Goal: Complete application form: Fill out and submit a form for a specific purpose

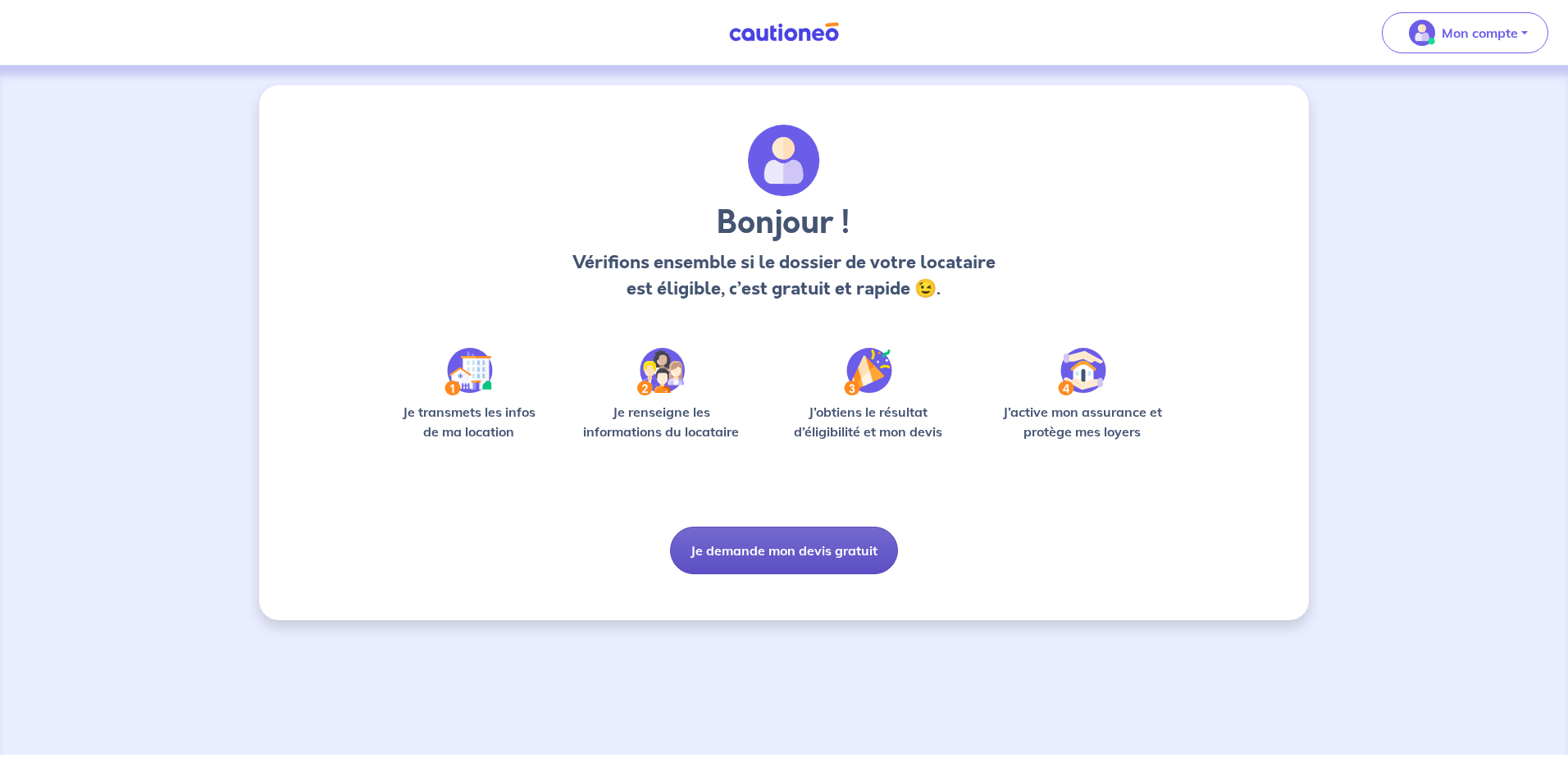
click at [785, 552] on button "Je demande mon devis gratuit" at bounding box center [783, 550] width 228 height 48
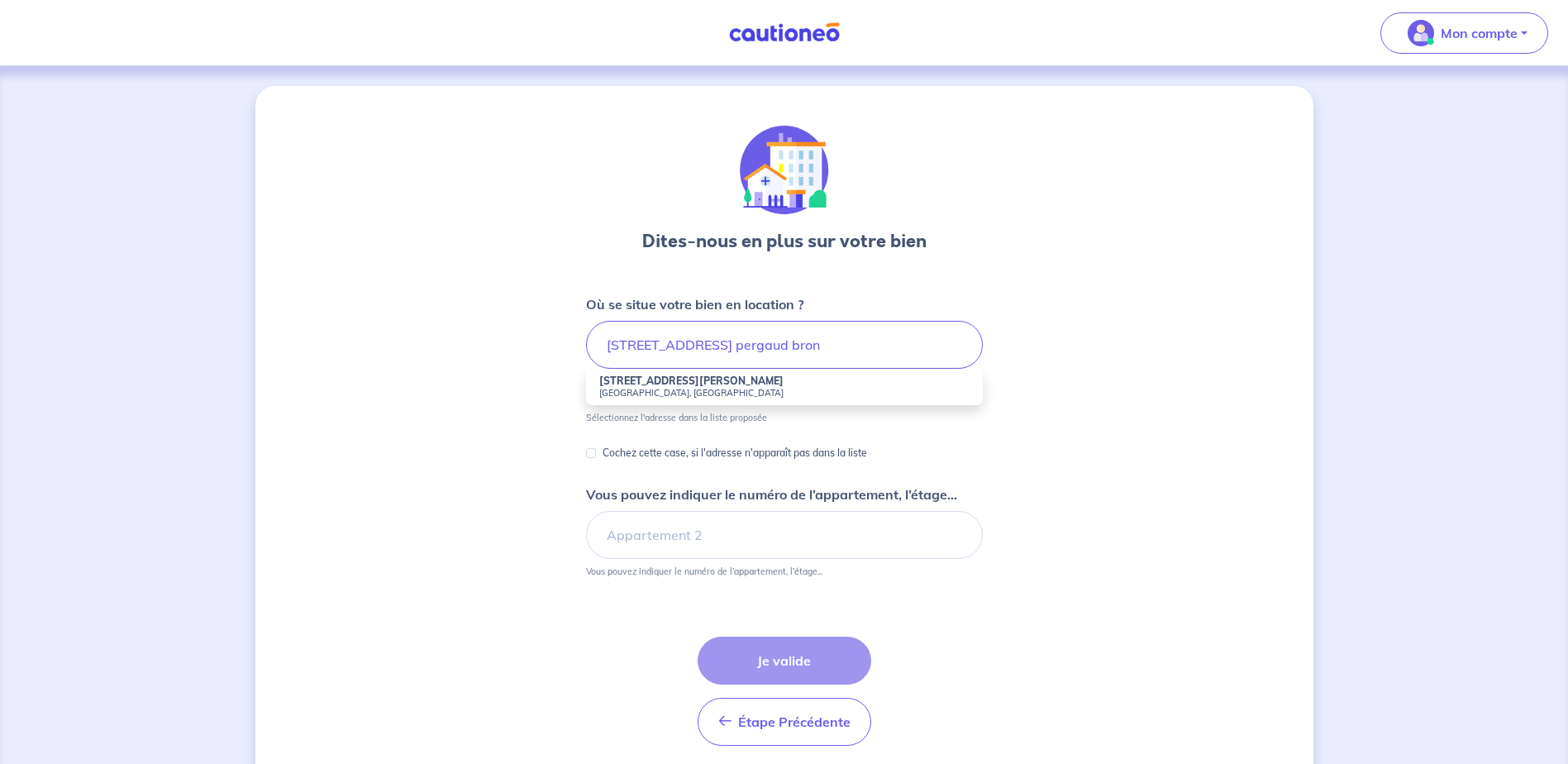
click at [686, 383] on strong "[STREET_ADDRESS][PERSON_NAME]" at bounding box center [690, 380] width 184 height 12
type input "[STREET_ADDRESS][PERSON_NAME]"
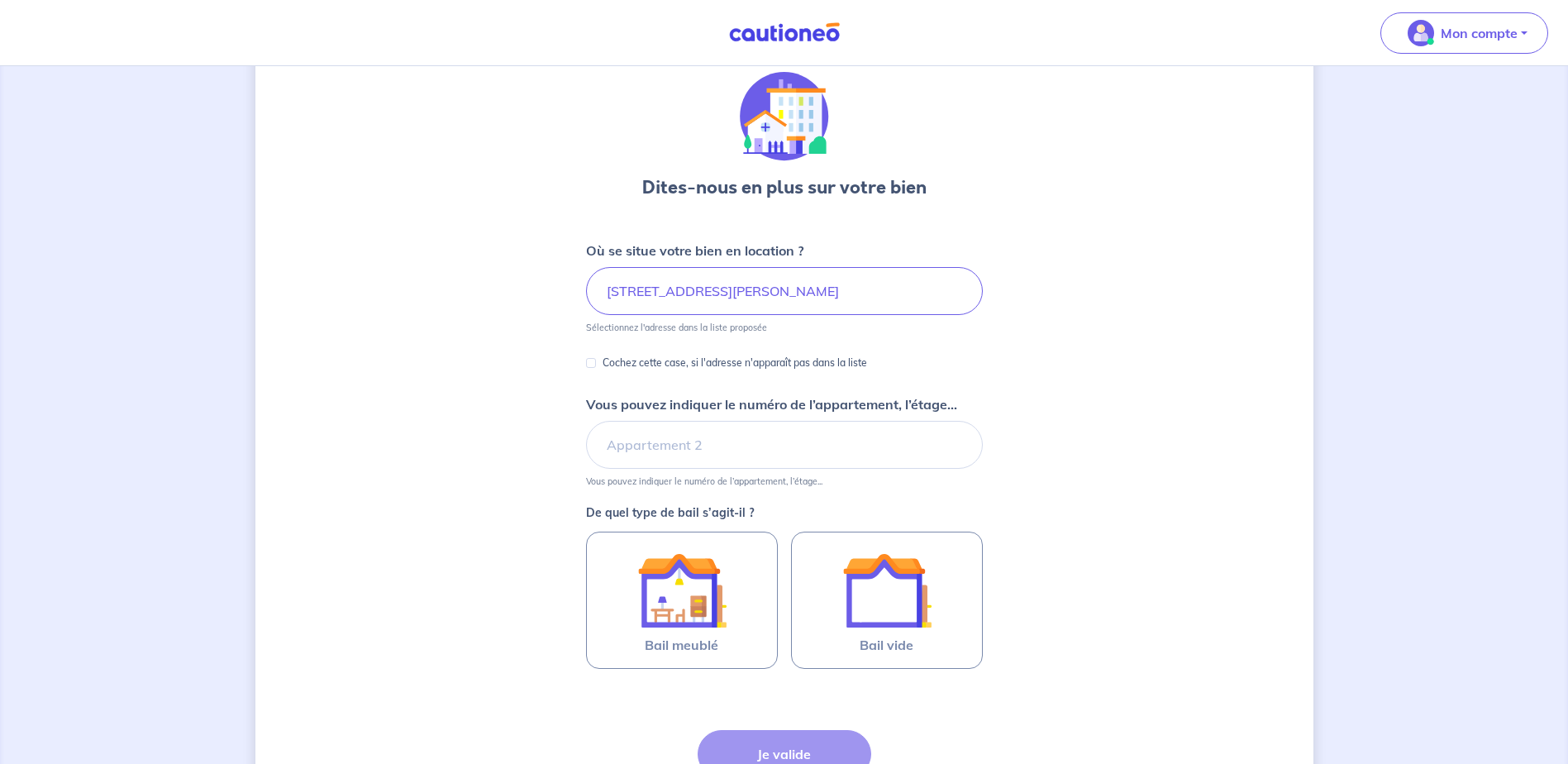
scroll to position [83, 0]
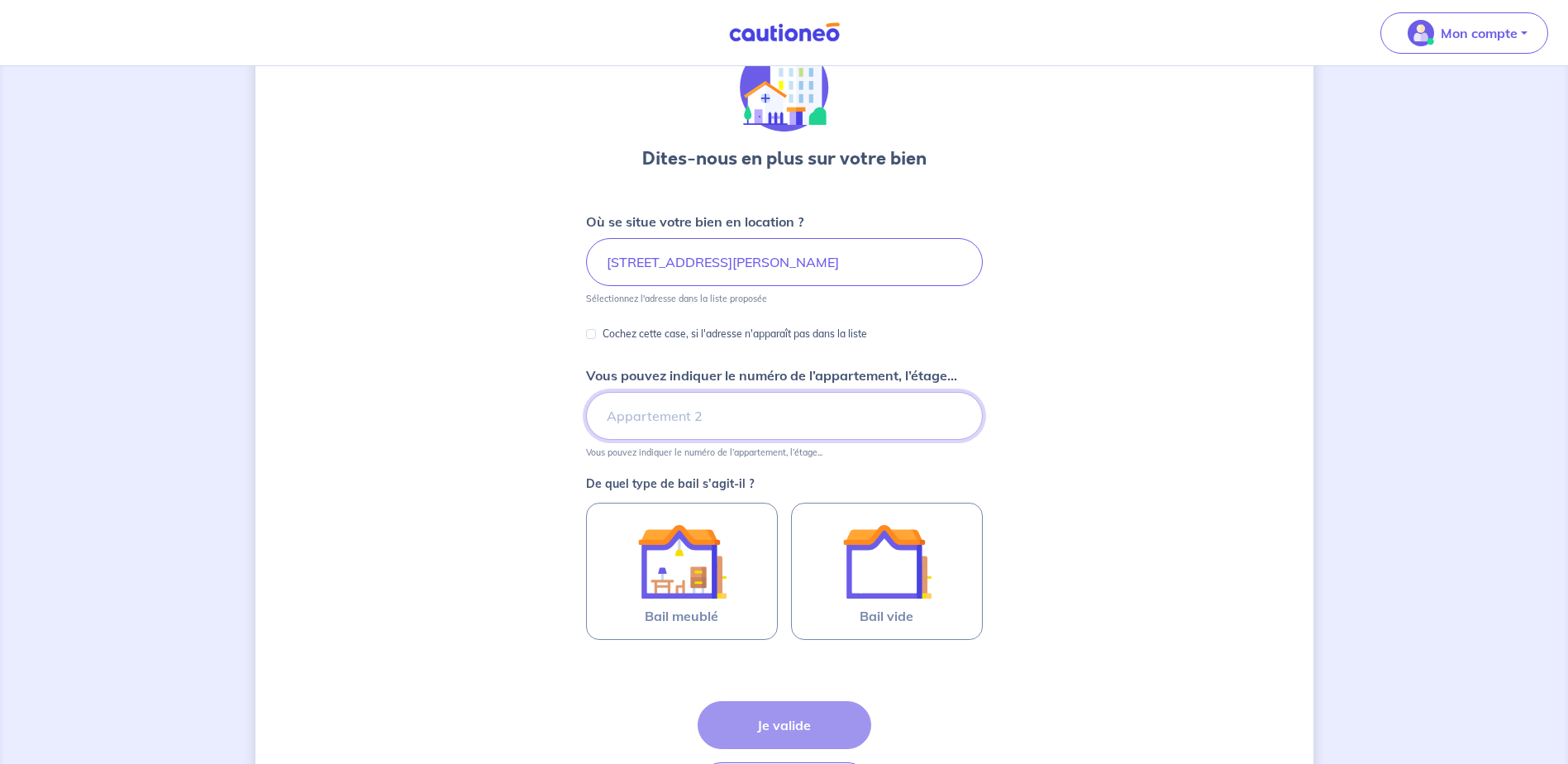
click at [642, 426] on input "Vous pouvez indiquer le numéro de l’appartement, l’étage..." at bounding box center [784, 415] width 397 height 48
type input "12eme étage"
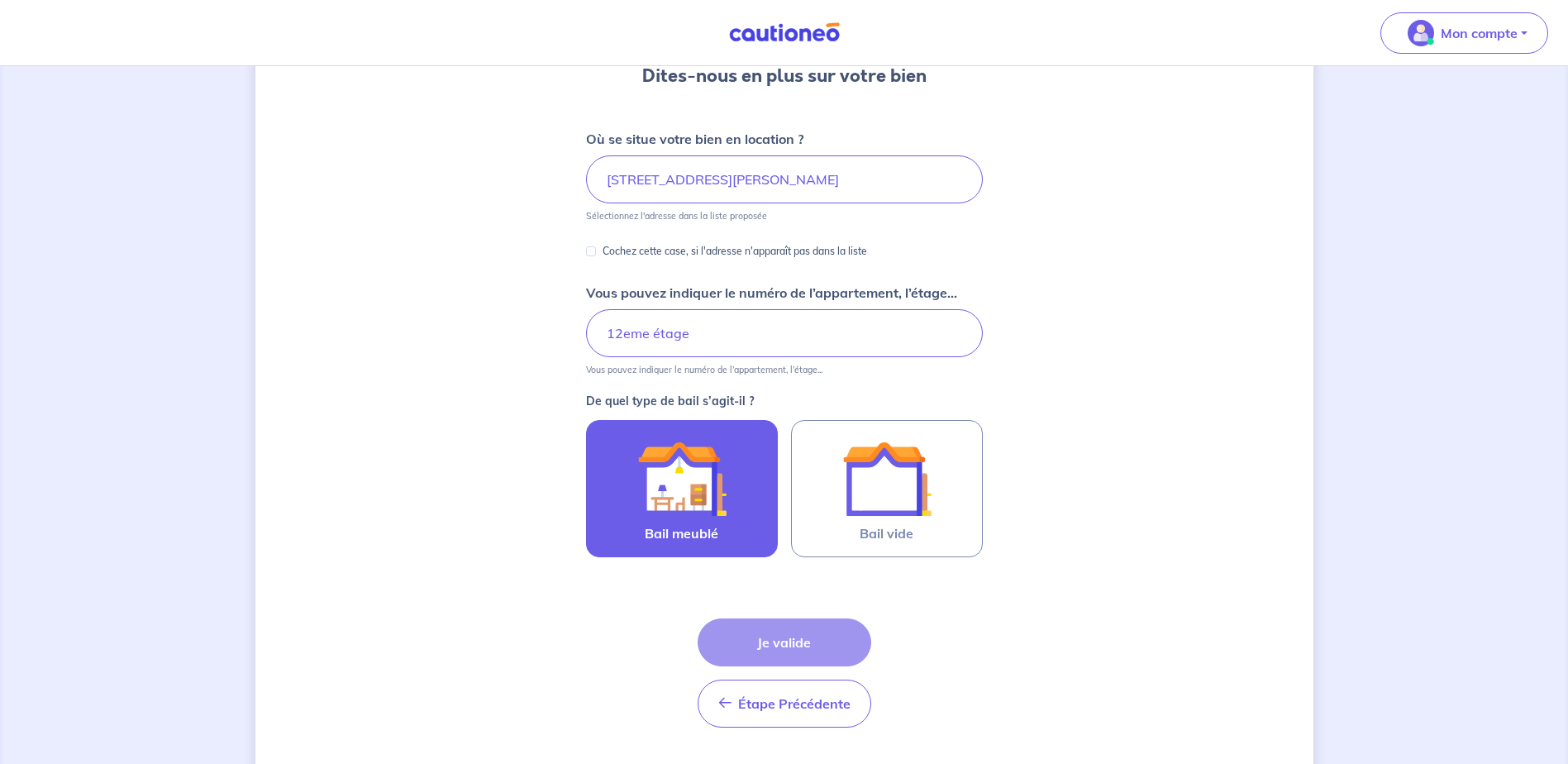
click at [654, 490] on img at bounding box center [682, 478] width 89 height 89
click at [0, 0] on input "Bail meublé" at bounding box center [0, 0] width 0 height 0
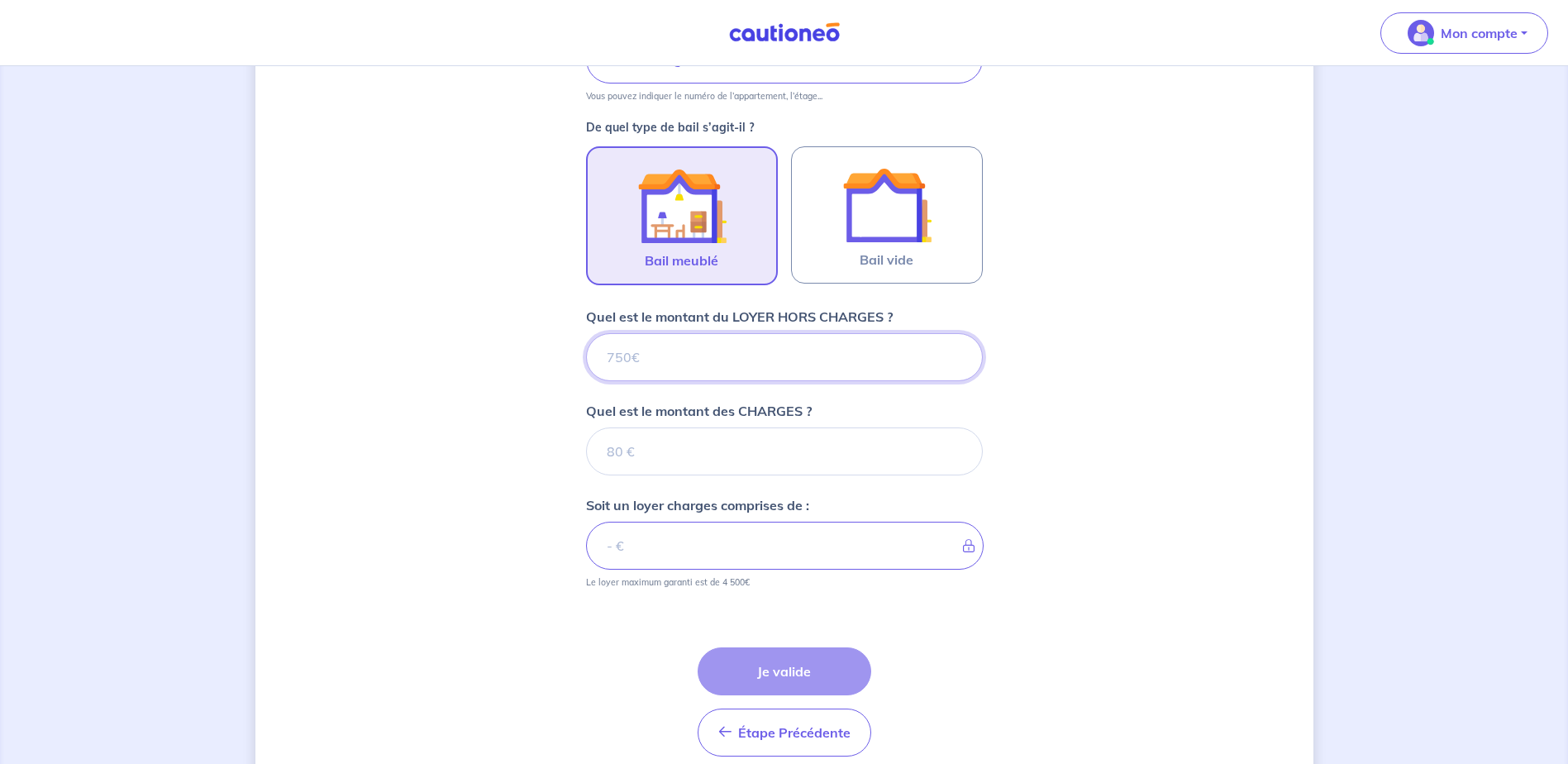
scroll to position [510, 0]
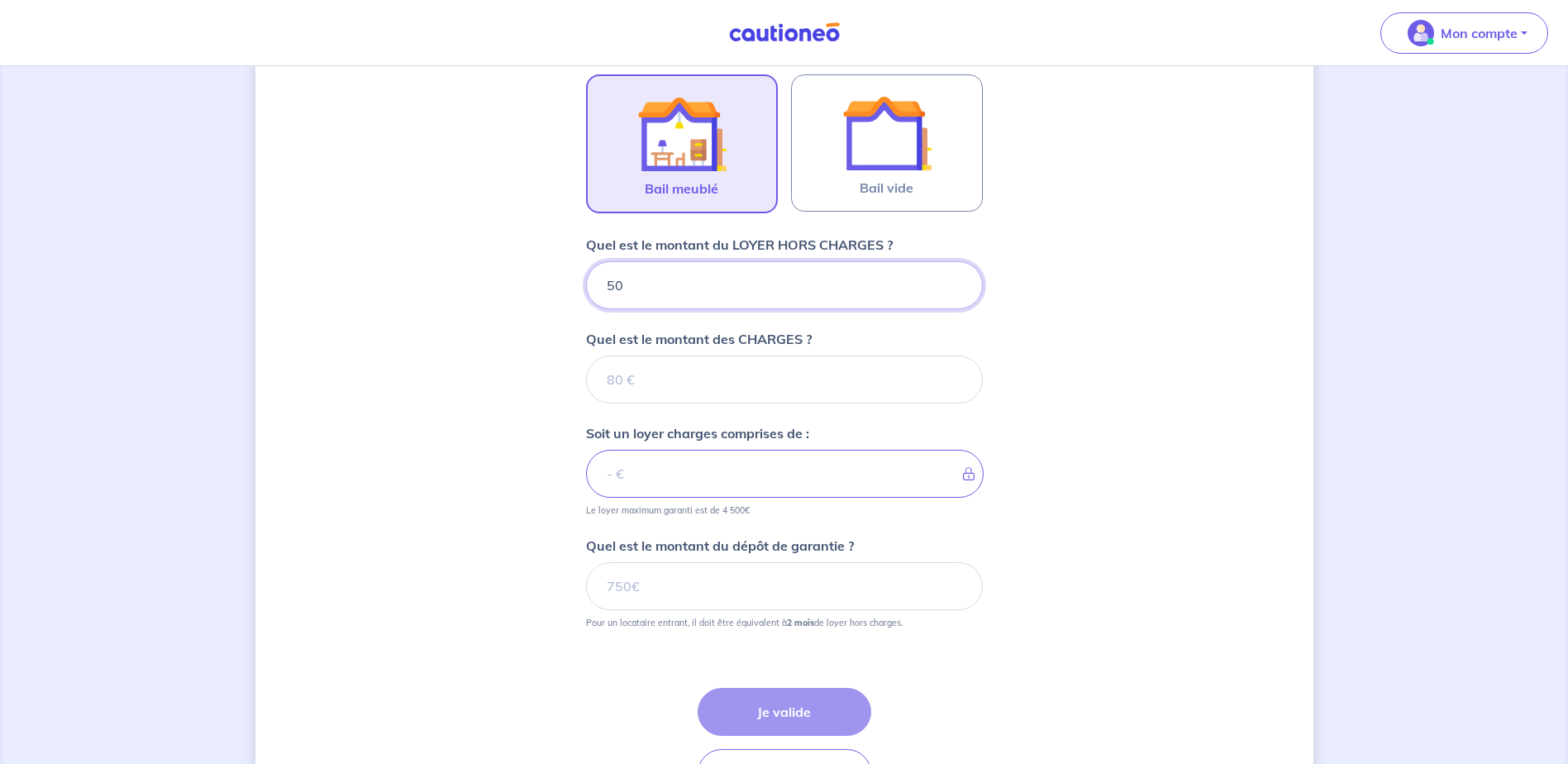
type input "500"
click at [630, 386] on input "Quel est le montant des CHARGES ?" at bounding box center [784, 379] width 397 height 48
type input "55"
type input "555"
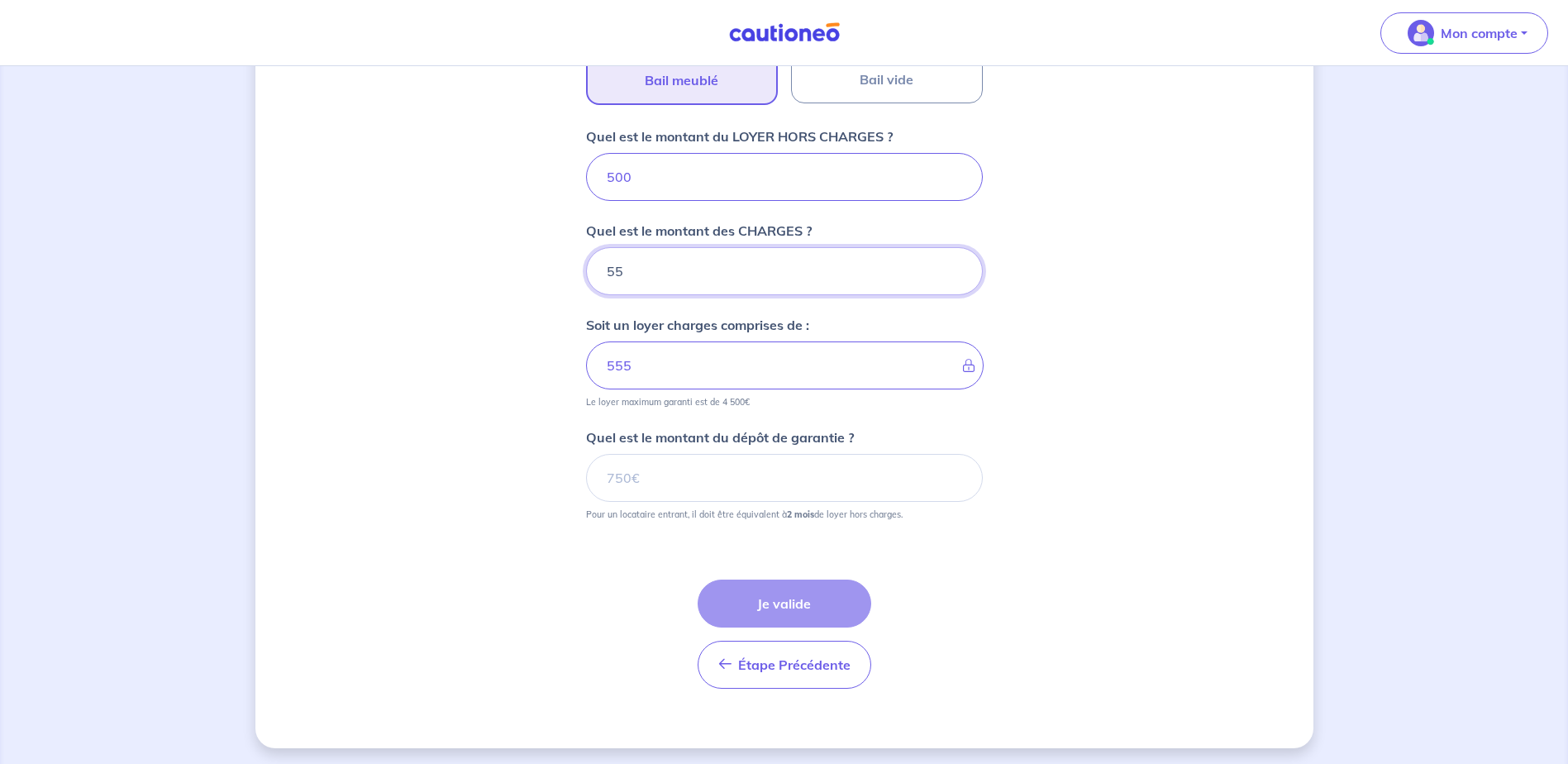
scroll to position [623, 0]
type input "55"
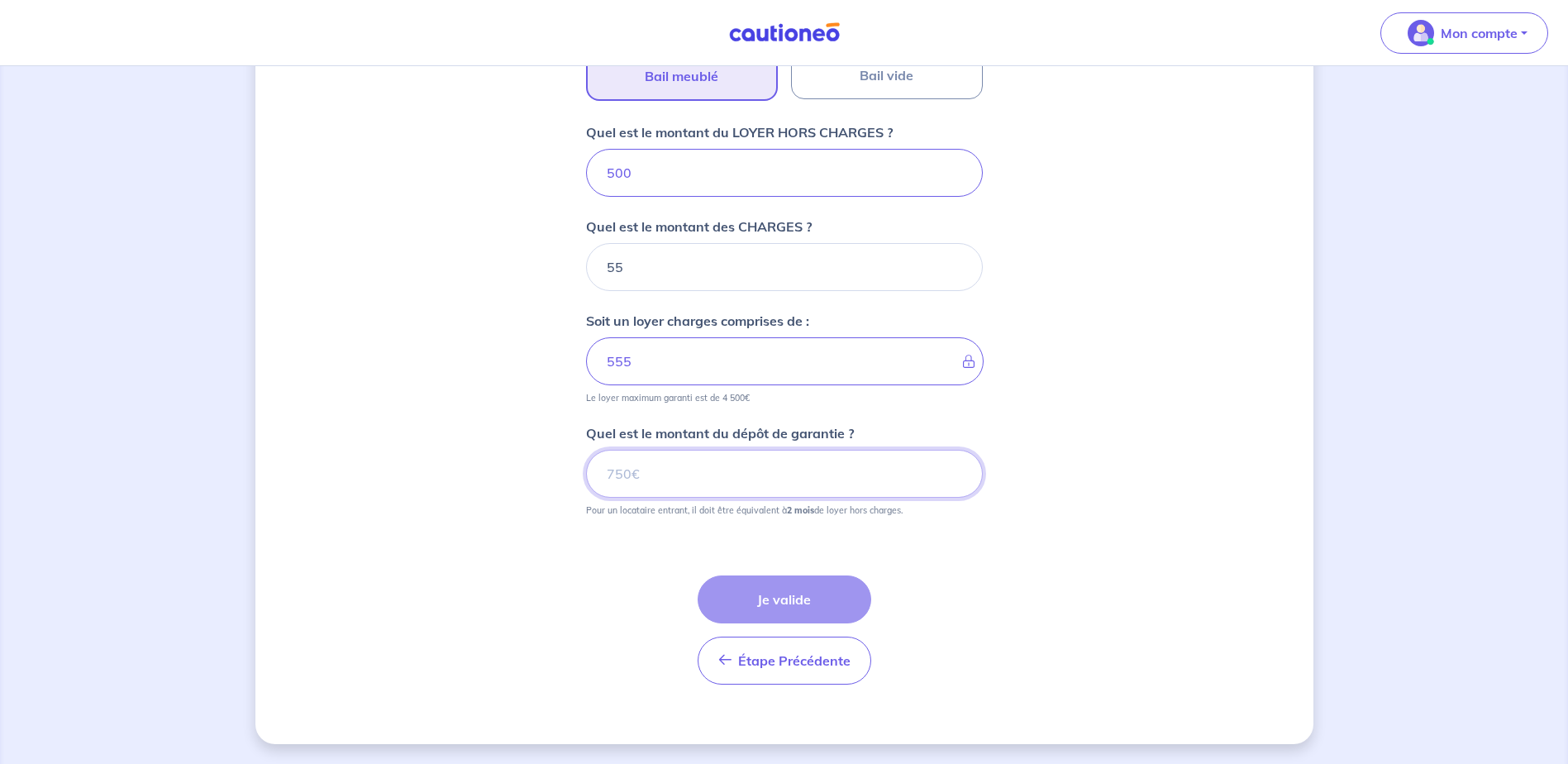
click at [621, 484] on input "Quel est le montant du dépôt de garantie ?" at bounding box center [784, 473] width 397 height 48
type input "1000"
click at [781, 589] on button "Je valide" at bounding box center [784, 599] width 174 height 48
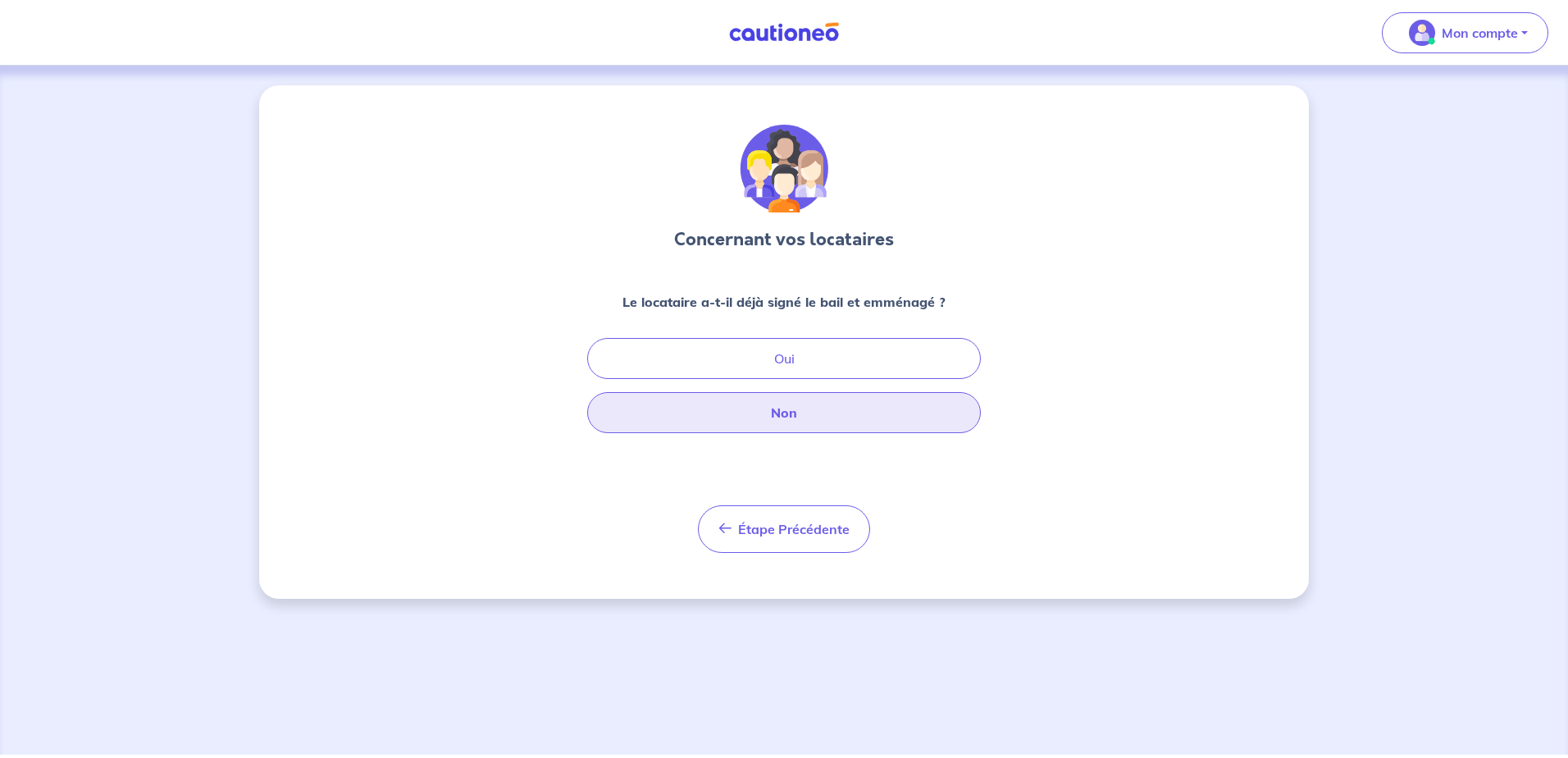
click at [743, 411] on button "Non" at bounding box center [784, 412] width 394 height 41
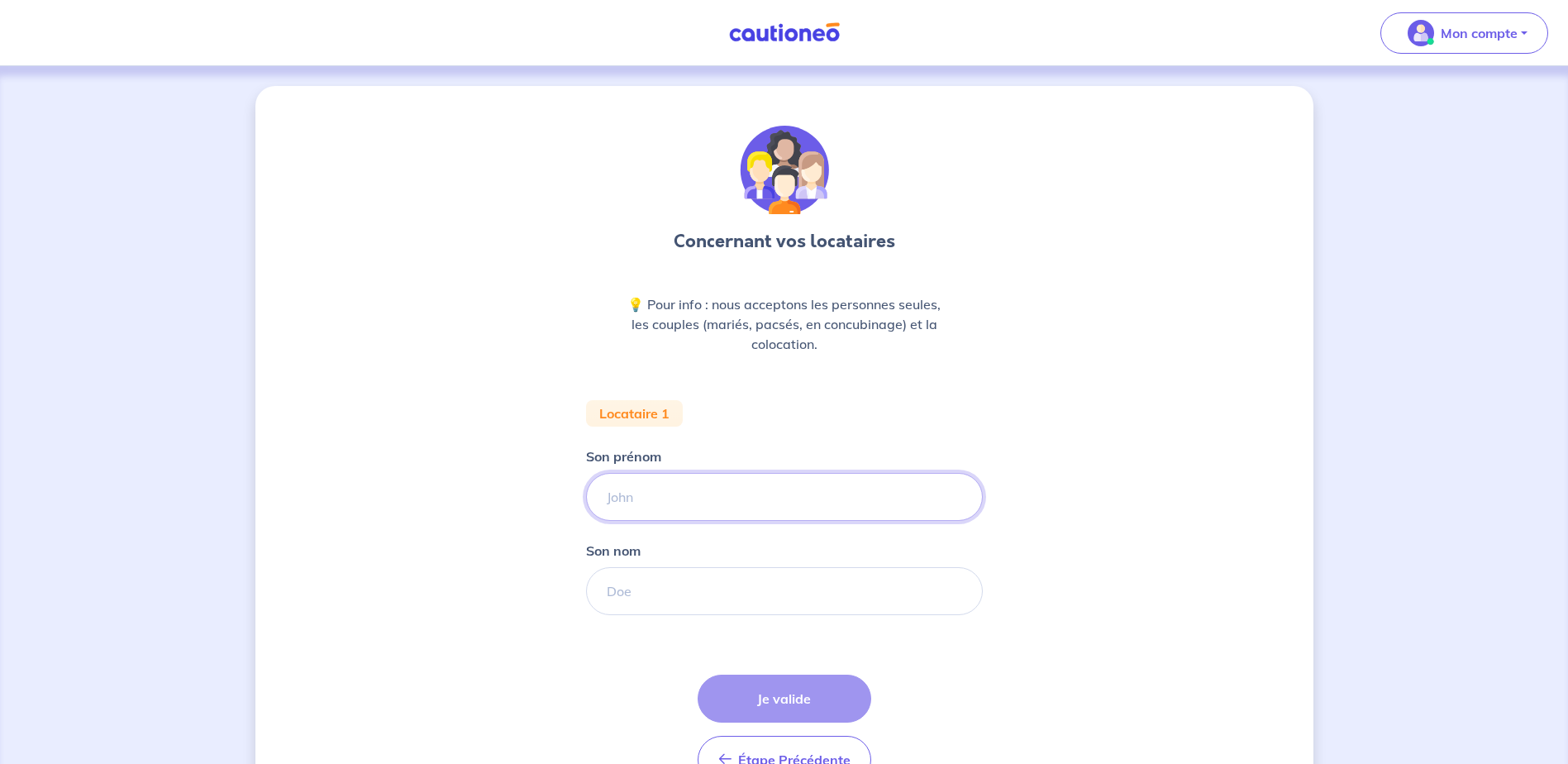
click at [655, 505] on input "Son prénom" at bounding box center [784, 497] width 397 height 48
paste input "matthieu.fabritius"
drag, startPoint x: 667, startPoint y: 504, endPoint x: 751, endPoint y: 507, distance: 84.1
click at [751, 507] on input "matthieu.fabritius" at bounding box center [784, 497] width 397 height 48
type input "matthieu"
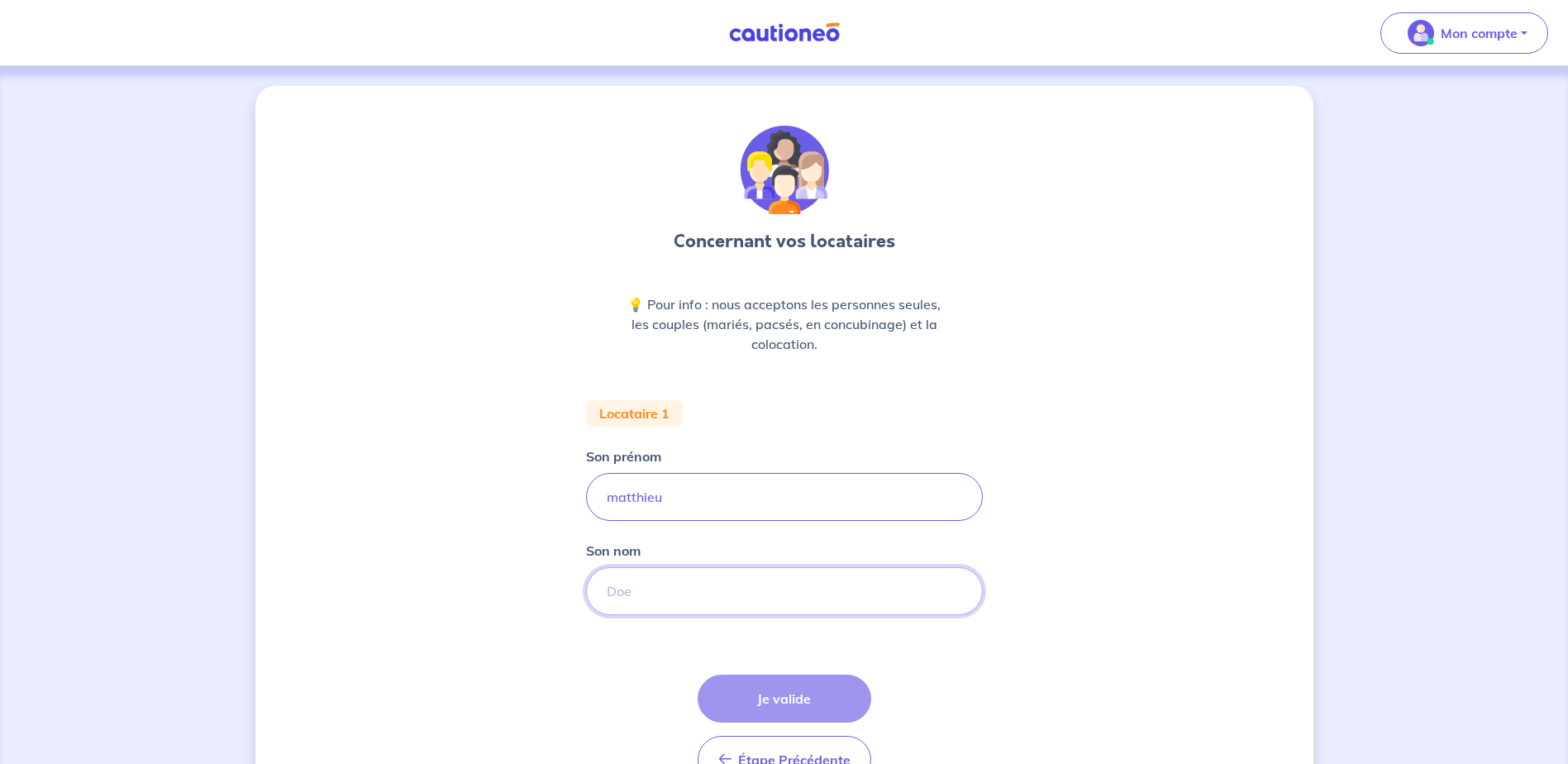
click at [649, 597] on input "Son nom" at bounding box center [784, 591] width 397 height 48
paste input "matthieu.fabritius"
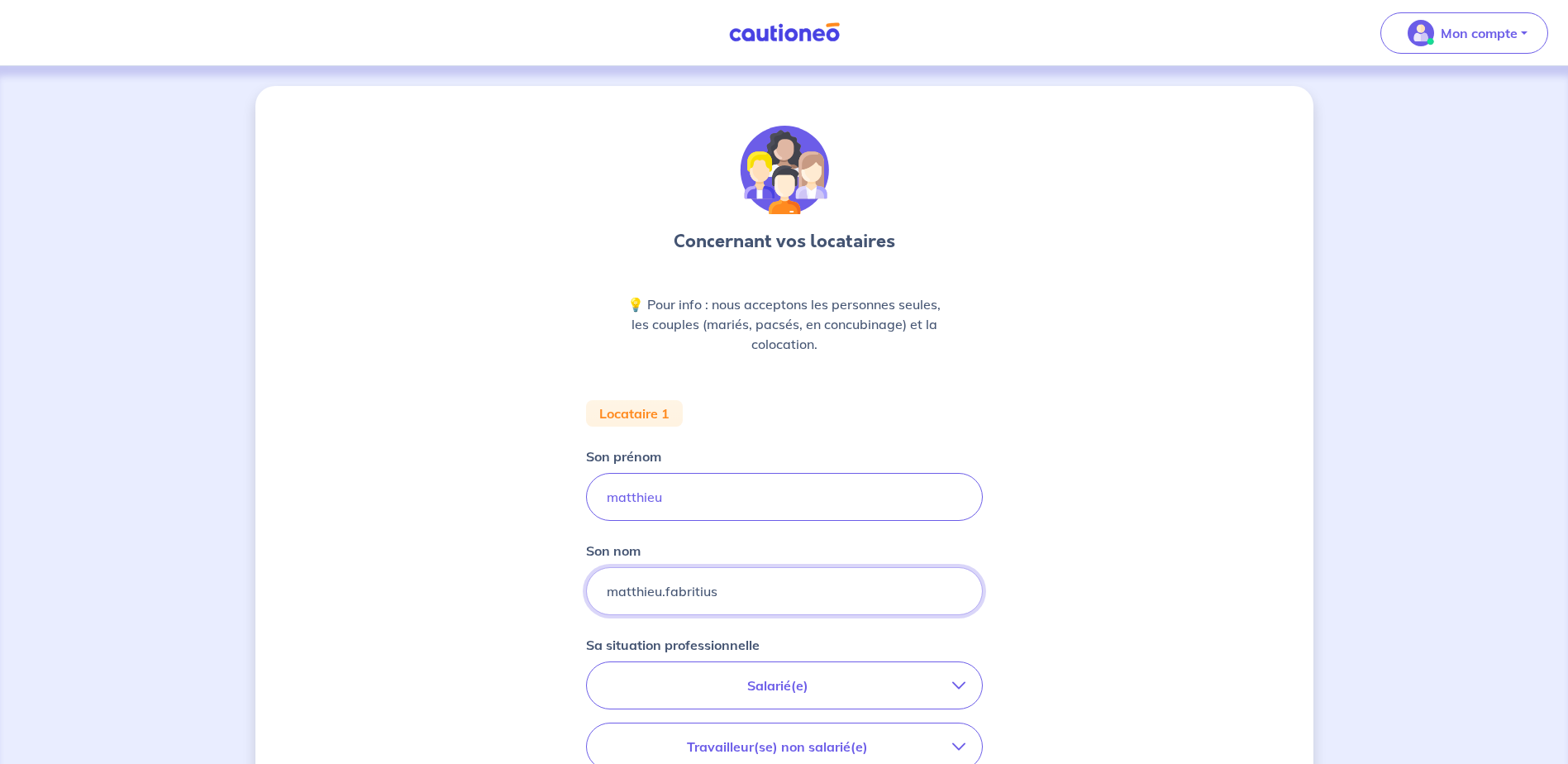
drag, startPoint x: 673, startPoint y: 592, endPoint x: 498, endPoint y: 589, distance: 175.0
click at [498, 589] on div "Concernant vos locataires 💡 Pour info : nous acceptons les personnes seules, le…" at bounding box center [784, 608] width 1058 height 1044
type input "Fabritius"
click at [619, 501] on input "matthieu" at bounding box center [784, 497] width 397 height 48
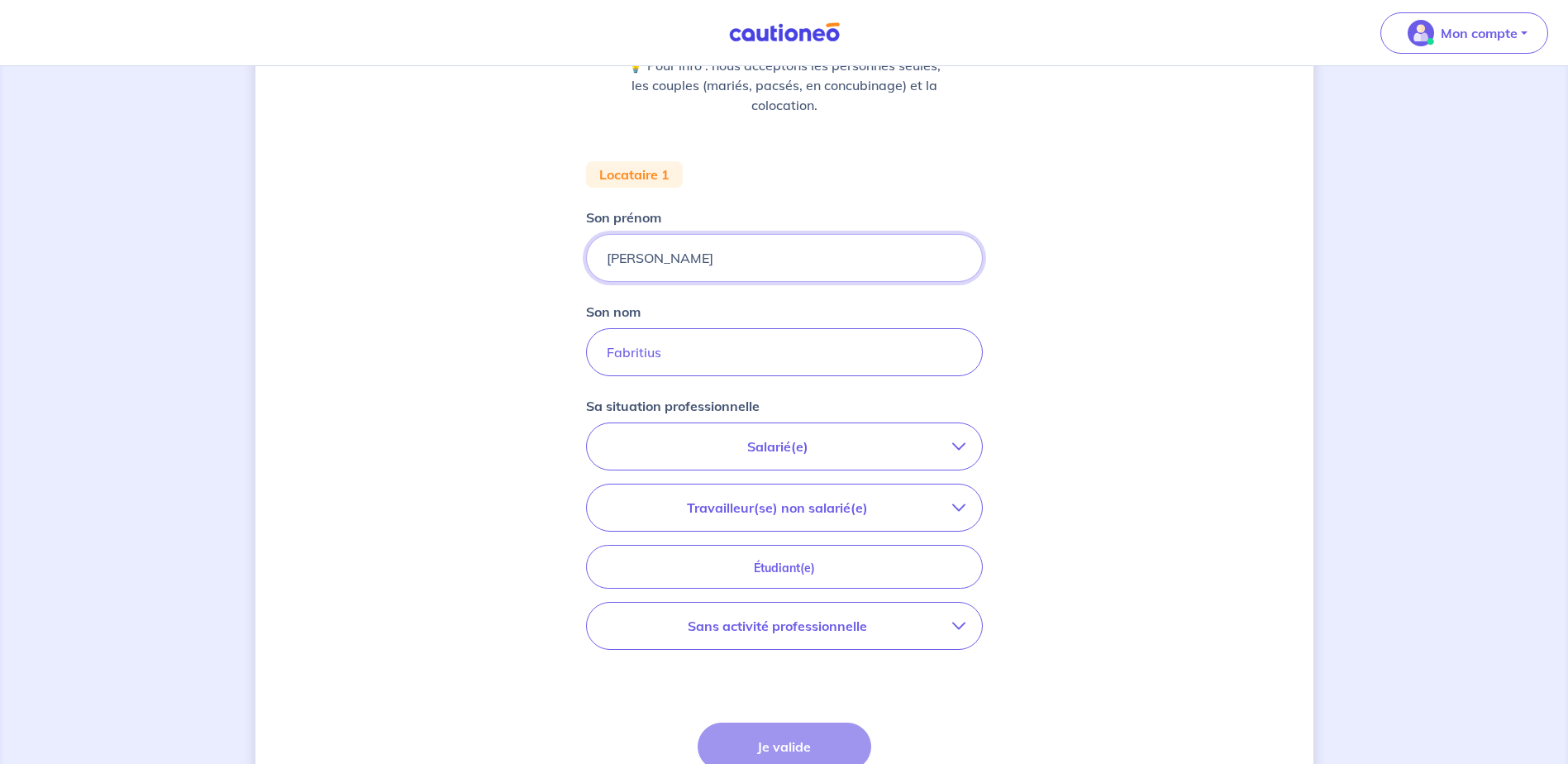
scroll to position [248, 0]
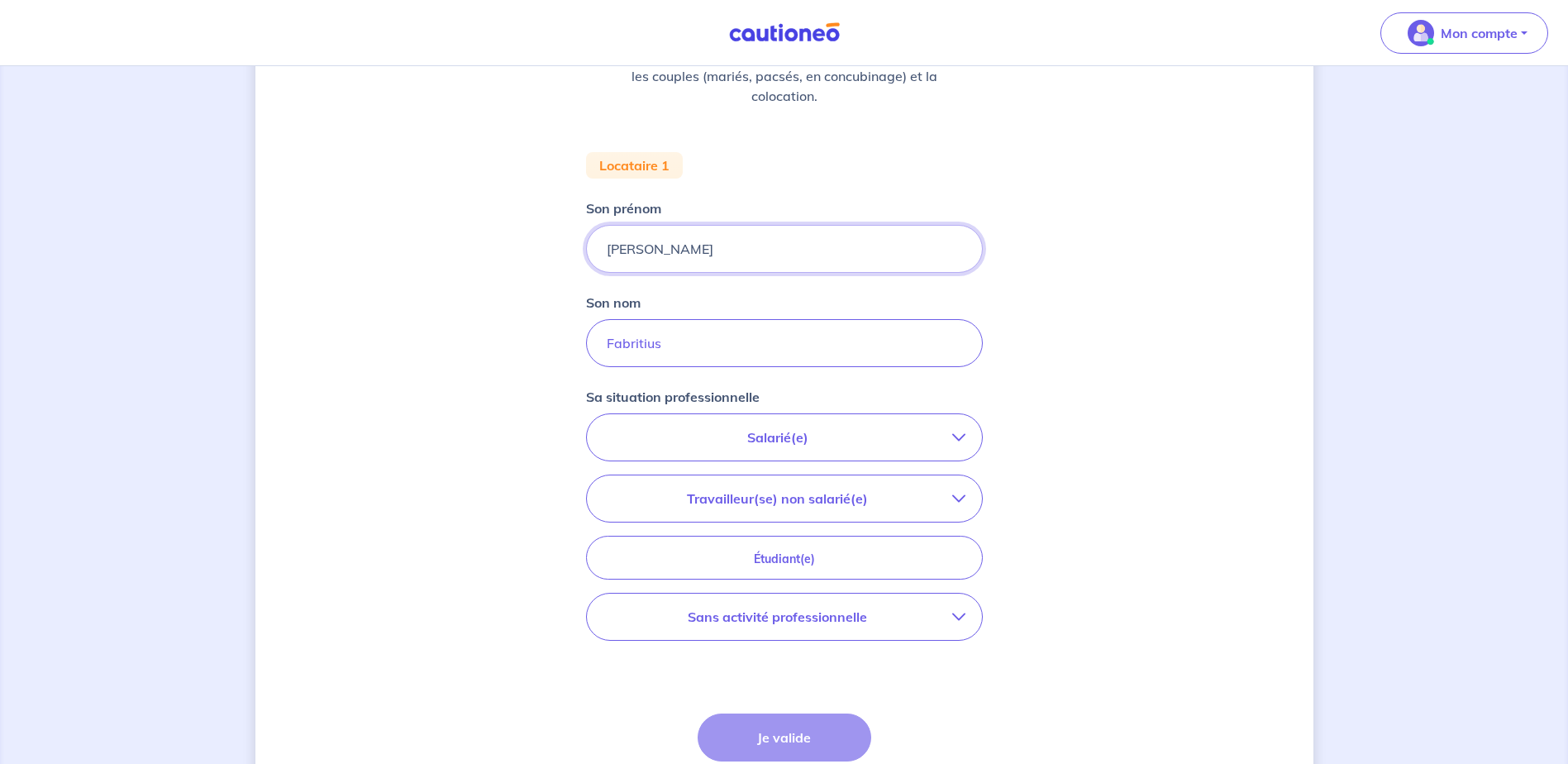
type input "[PERSON_NAME]"
click at [649, 454] on button "Salarié(e)" at bounding box center [784, 437] width 395 height 46
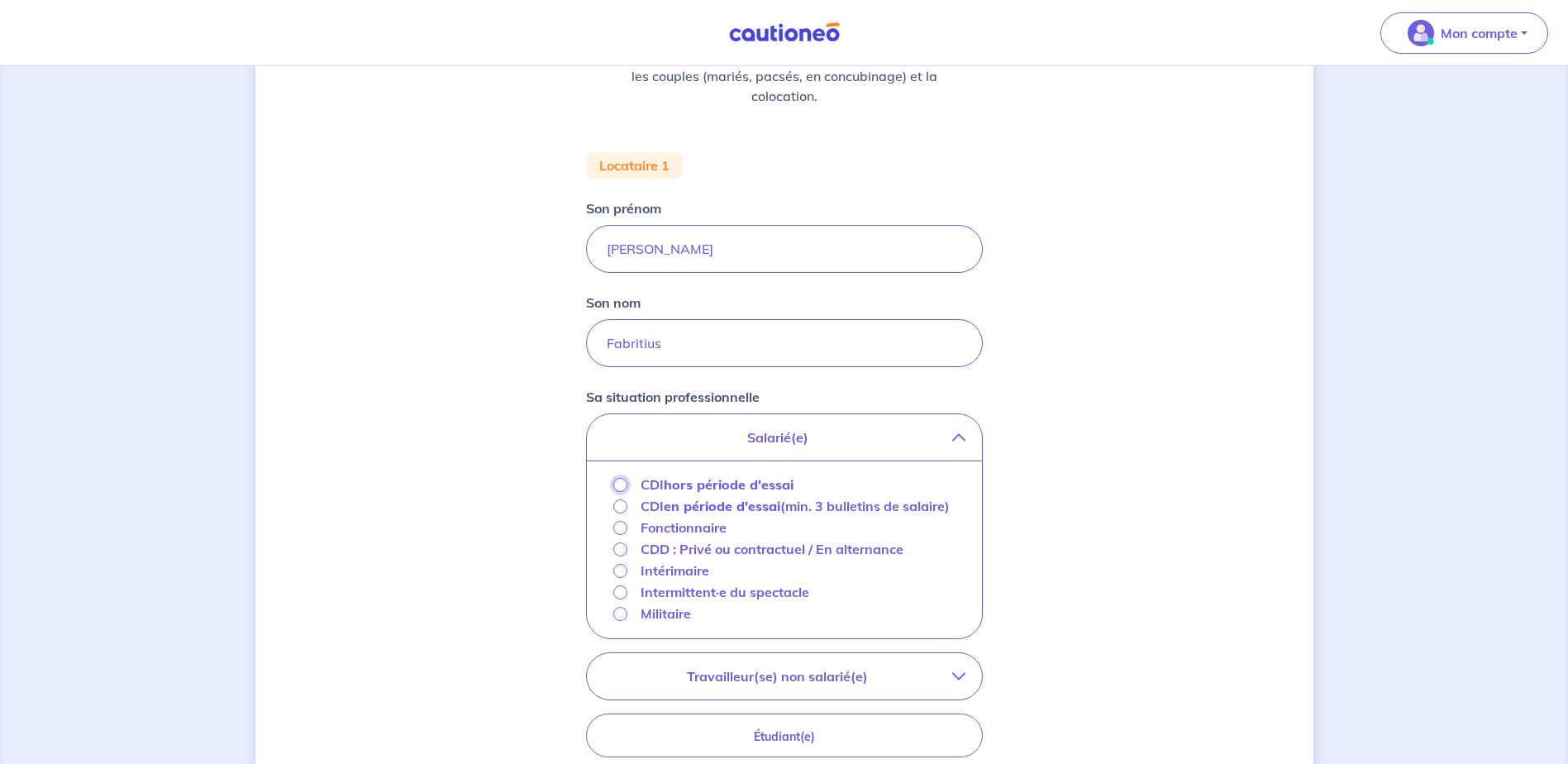
click at [618, 484] on input "CDI hors période d'essai" at bounding box center [621, 484] width 14 height 14
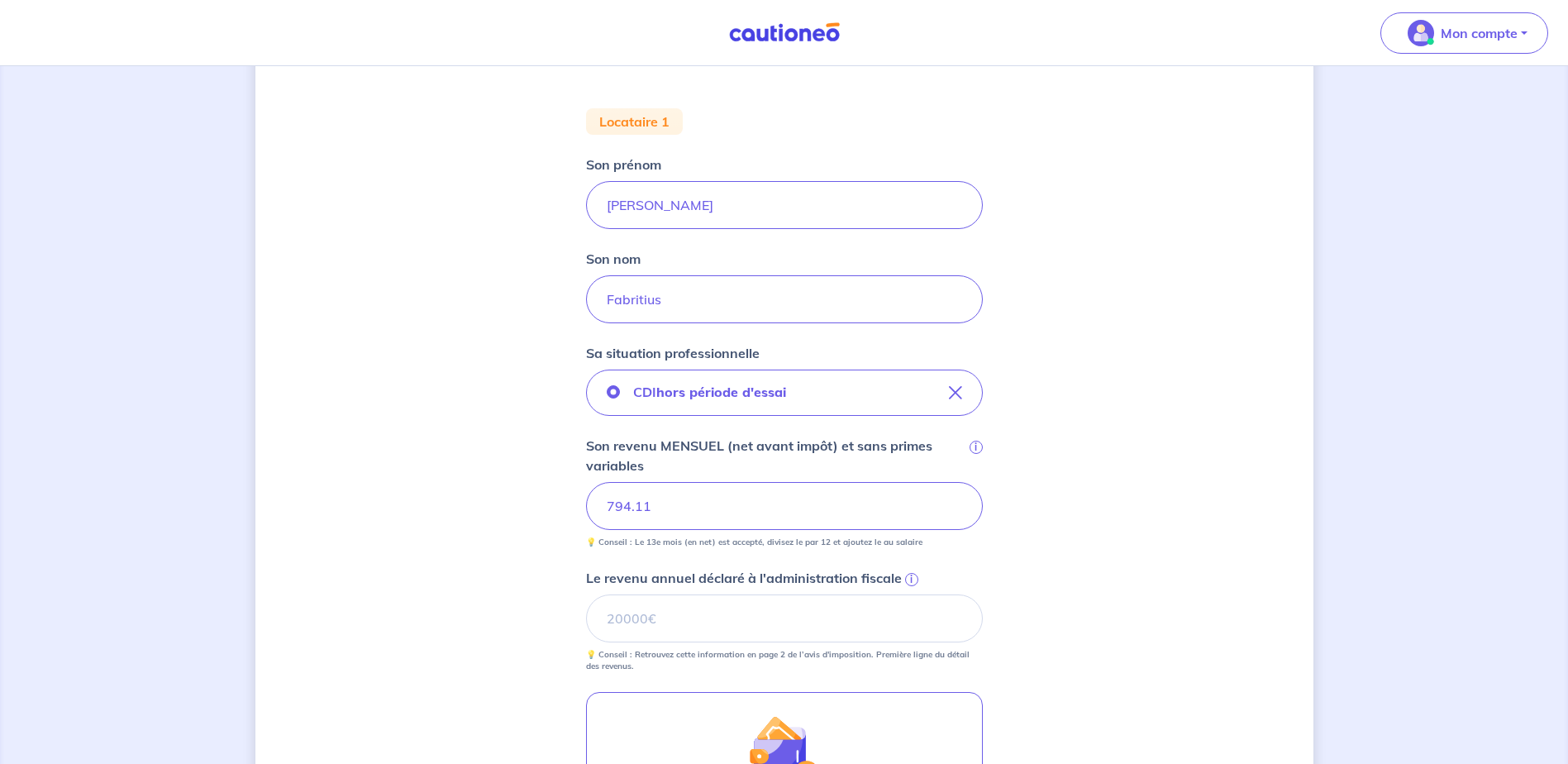
scroll to position [330, 0]
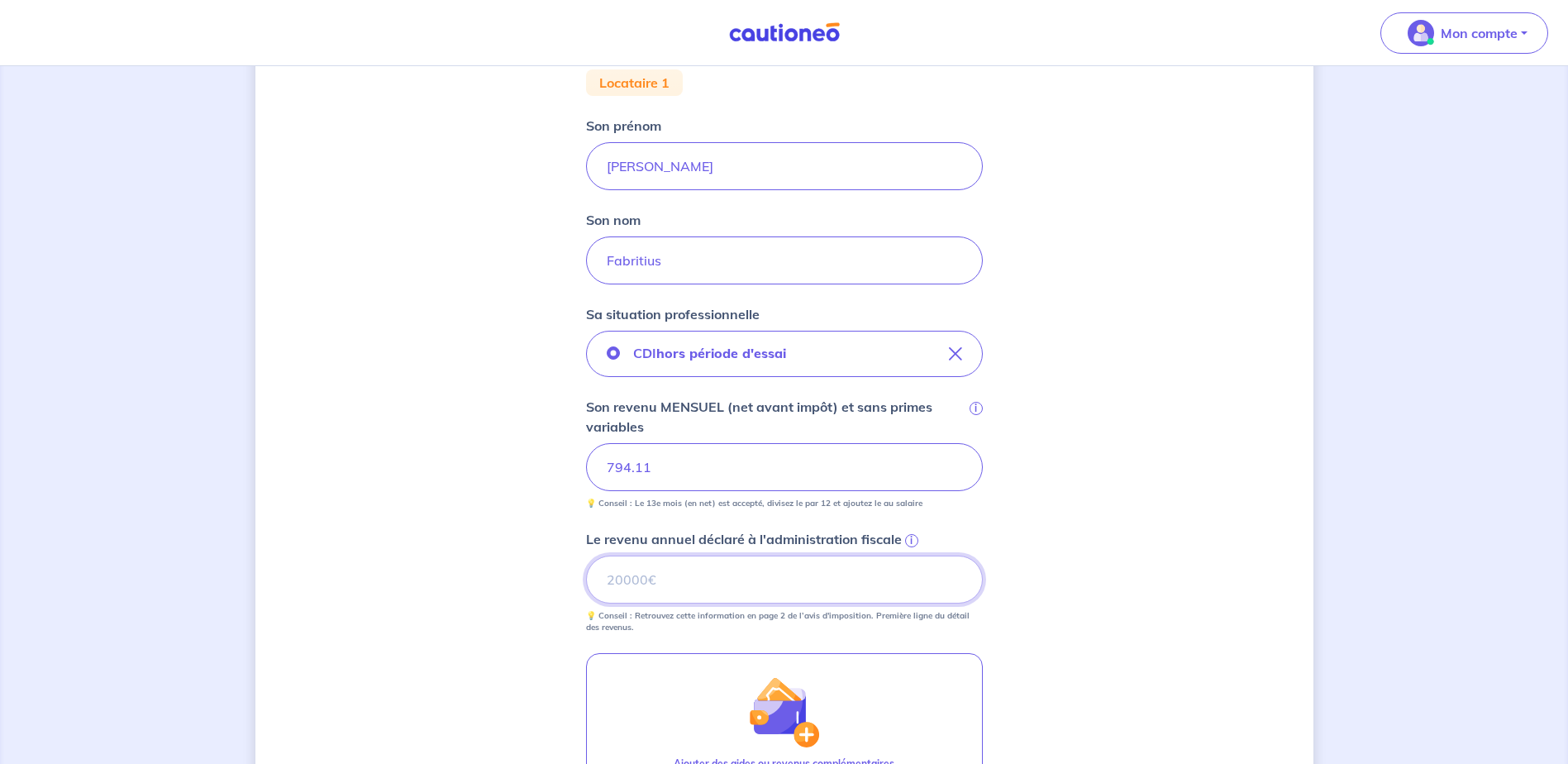
click at [653, 589] on input "Le revenu annuel déclaré à l'administration fiscale i" at bounding box center [784, 579] width 397 height 48
type input "7975"
click at [1155, 587] on div "Concernant vos locataires 💡 Pour info : nous acceptons les personnes seules, le…" at bounding box center [784, 400] width 1058 height 1291
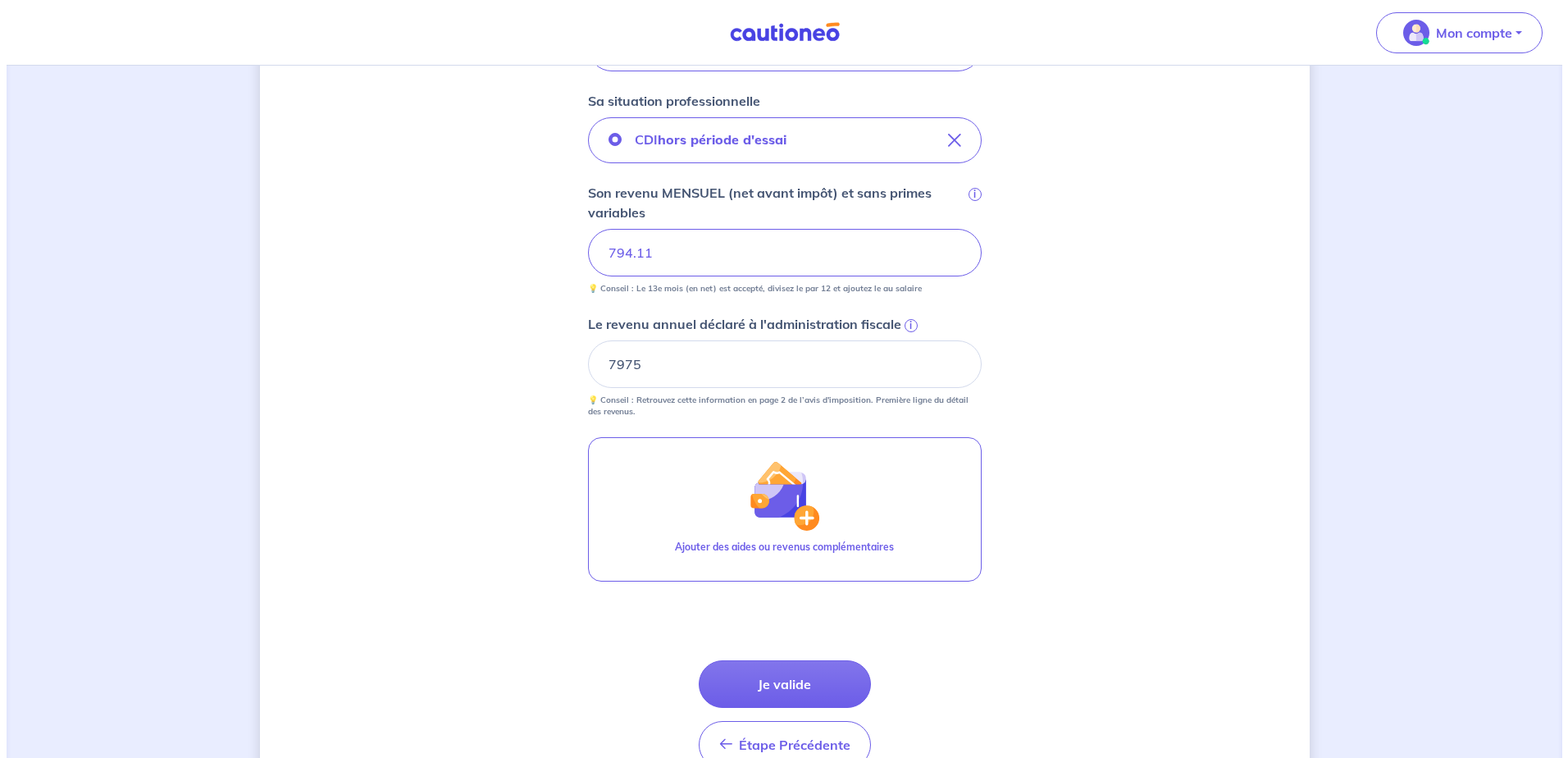
scroll to position [574, 0]
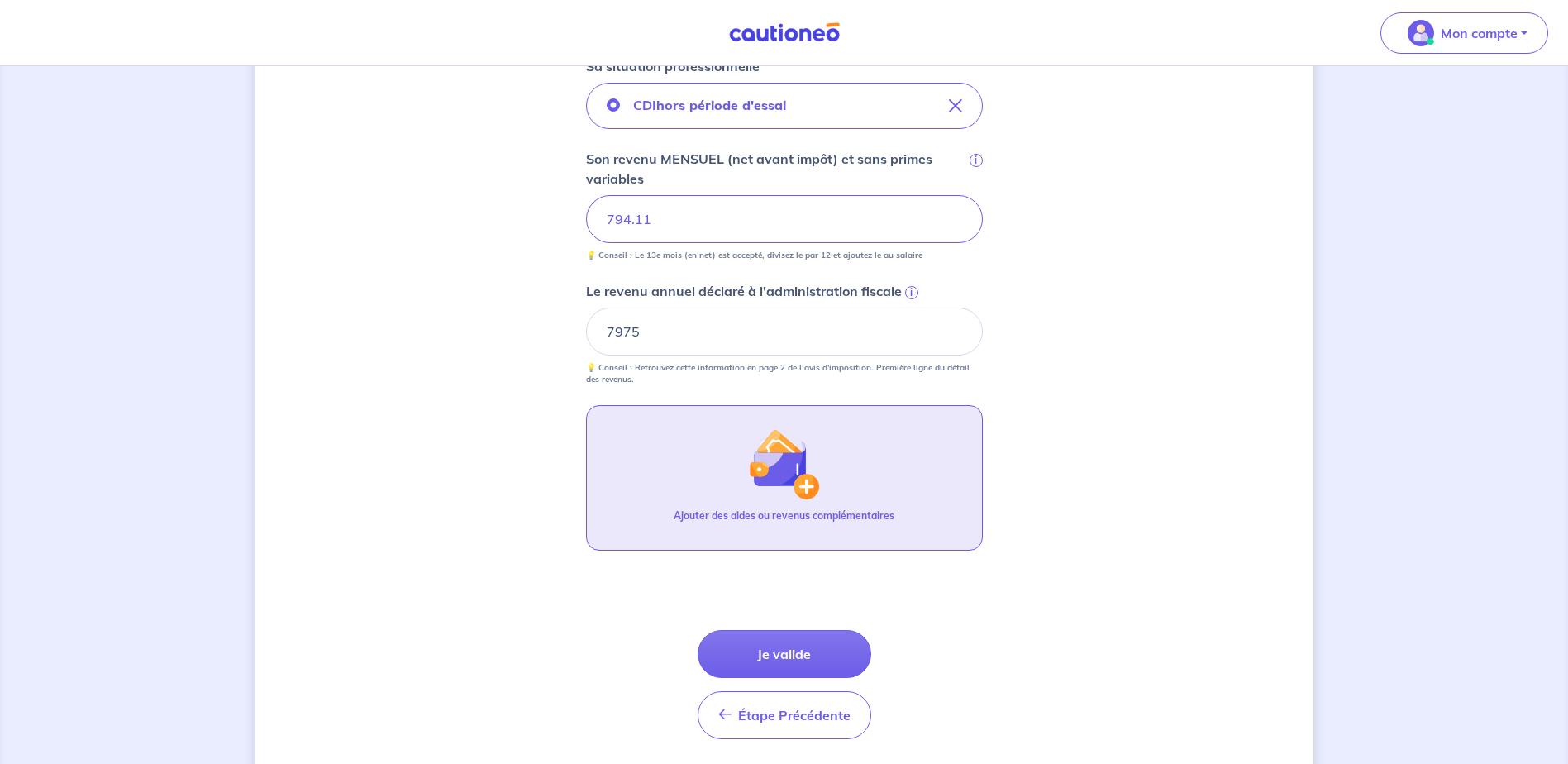
click at [806, 477] on img "button" at bounding box center [783, 463] width 71 height 71
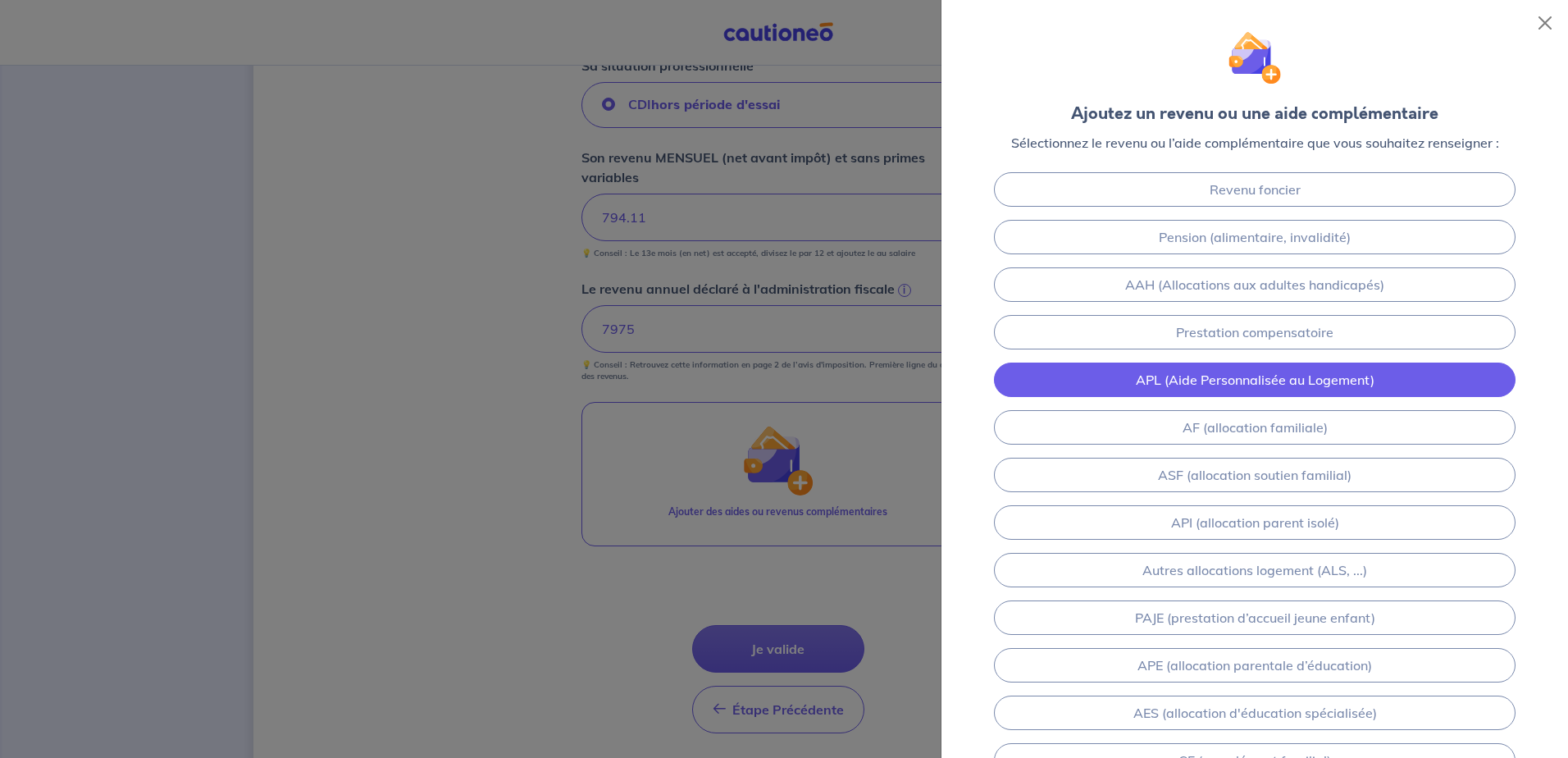
click at [1081, 378] on link "APL (Aide Personnalisée au Logement)" at bounding box center [1254, 380] width 521 height 35
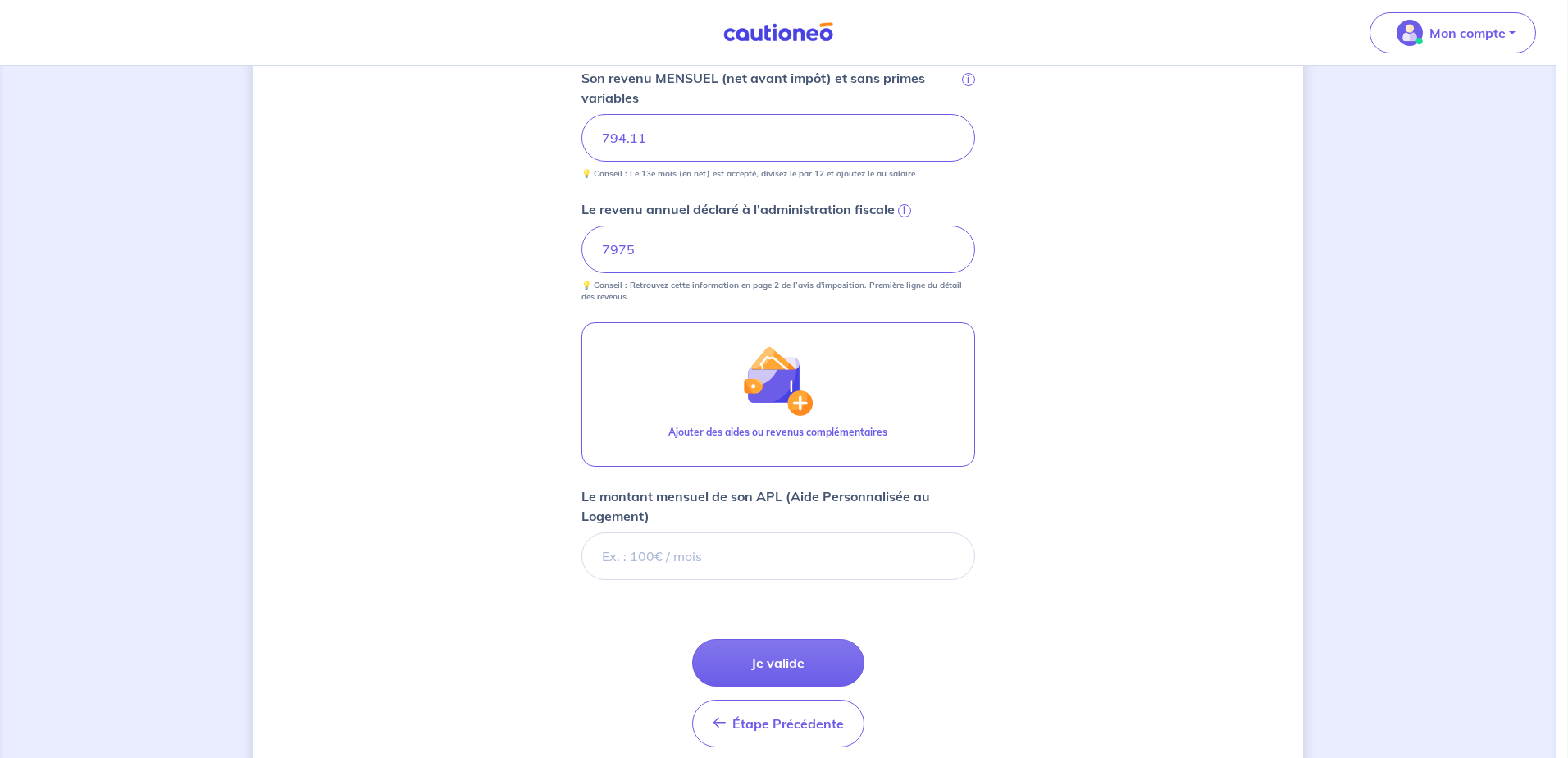
scroll to position [722, 0]
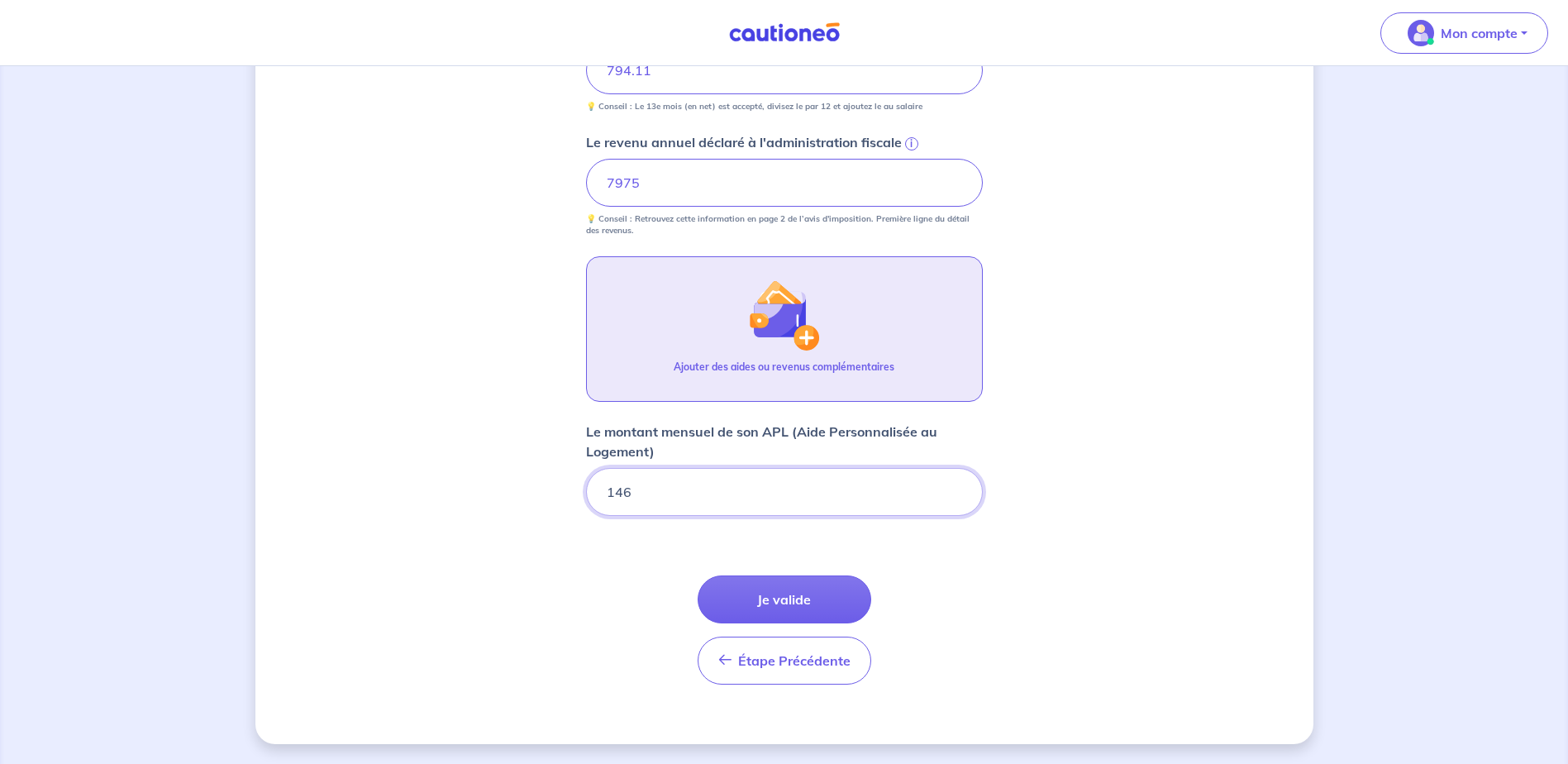
type input "146"
click at [704, 322] on button "Ajouter des aides ou revenus complémentaires" at bounding box center [784, 329] width 397 height 145
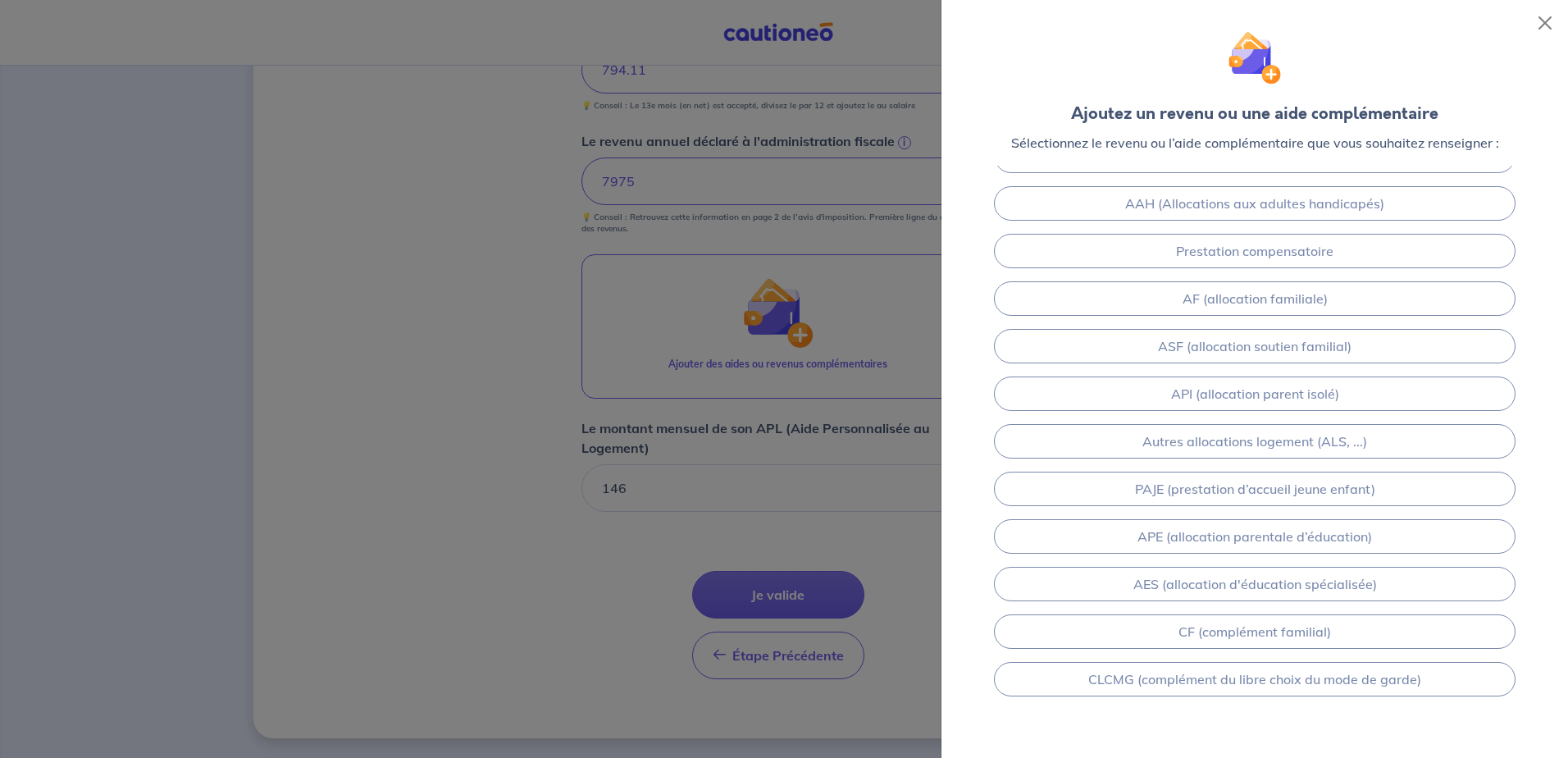
scroll to position [82, 0]
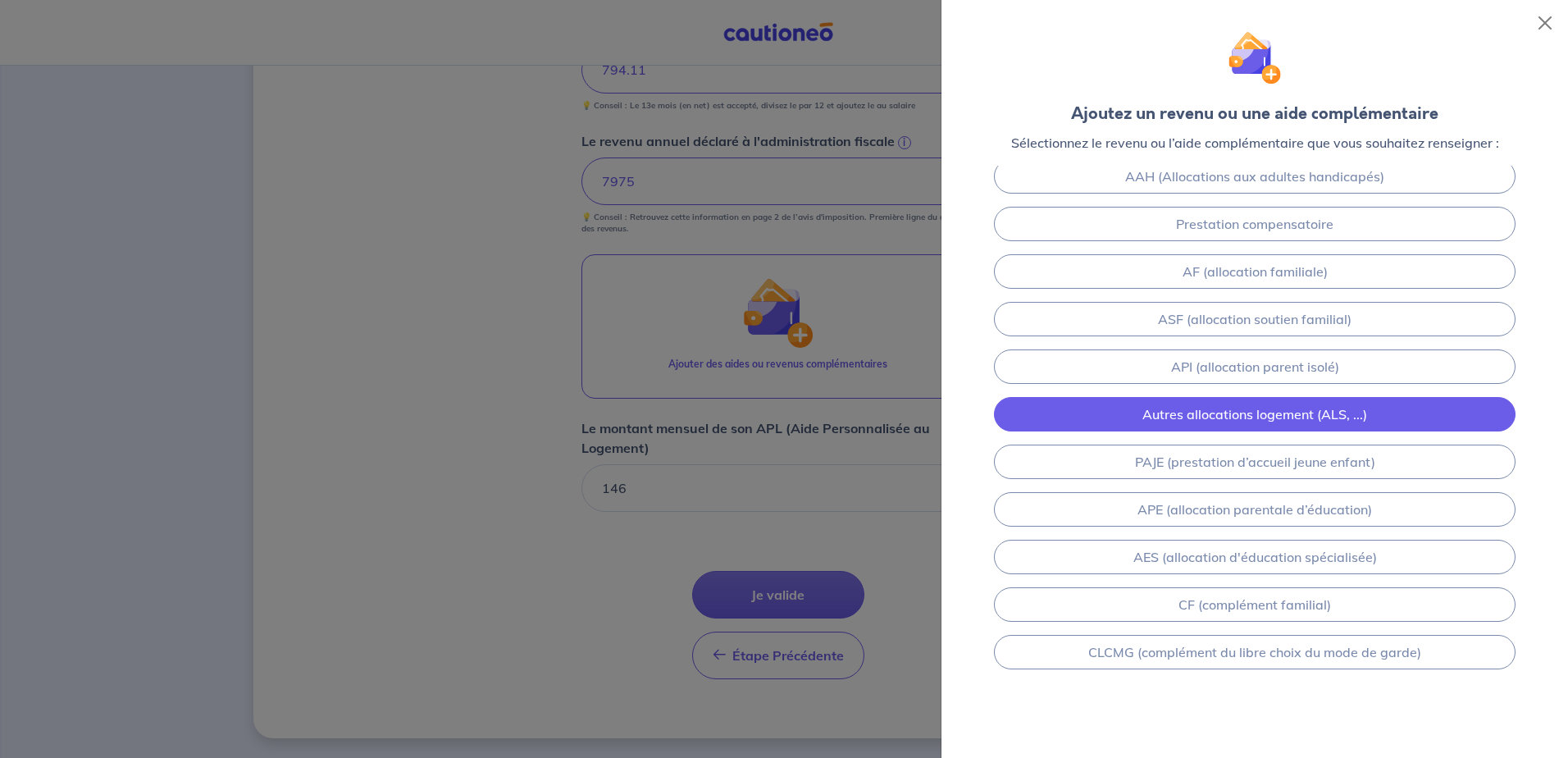
click at [1305, 422] on link "Autres allocations logement (ALS, ...)" at bounding box center [1254, 415] width 521 height 35
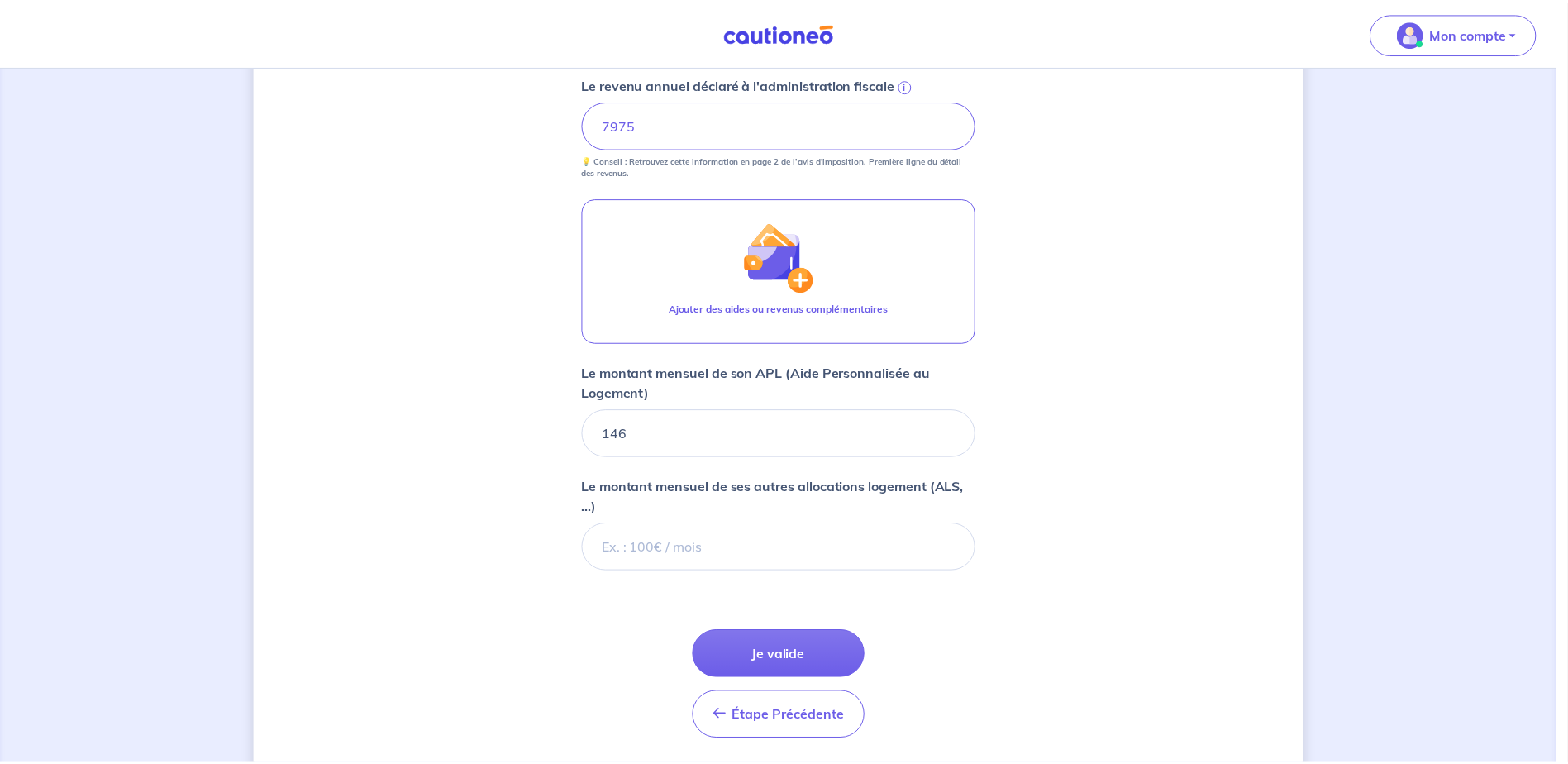
scroll to position [842, 0]
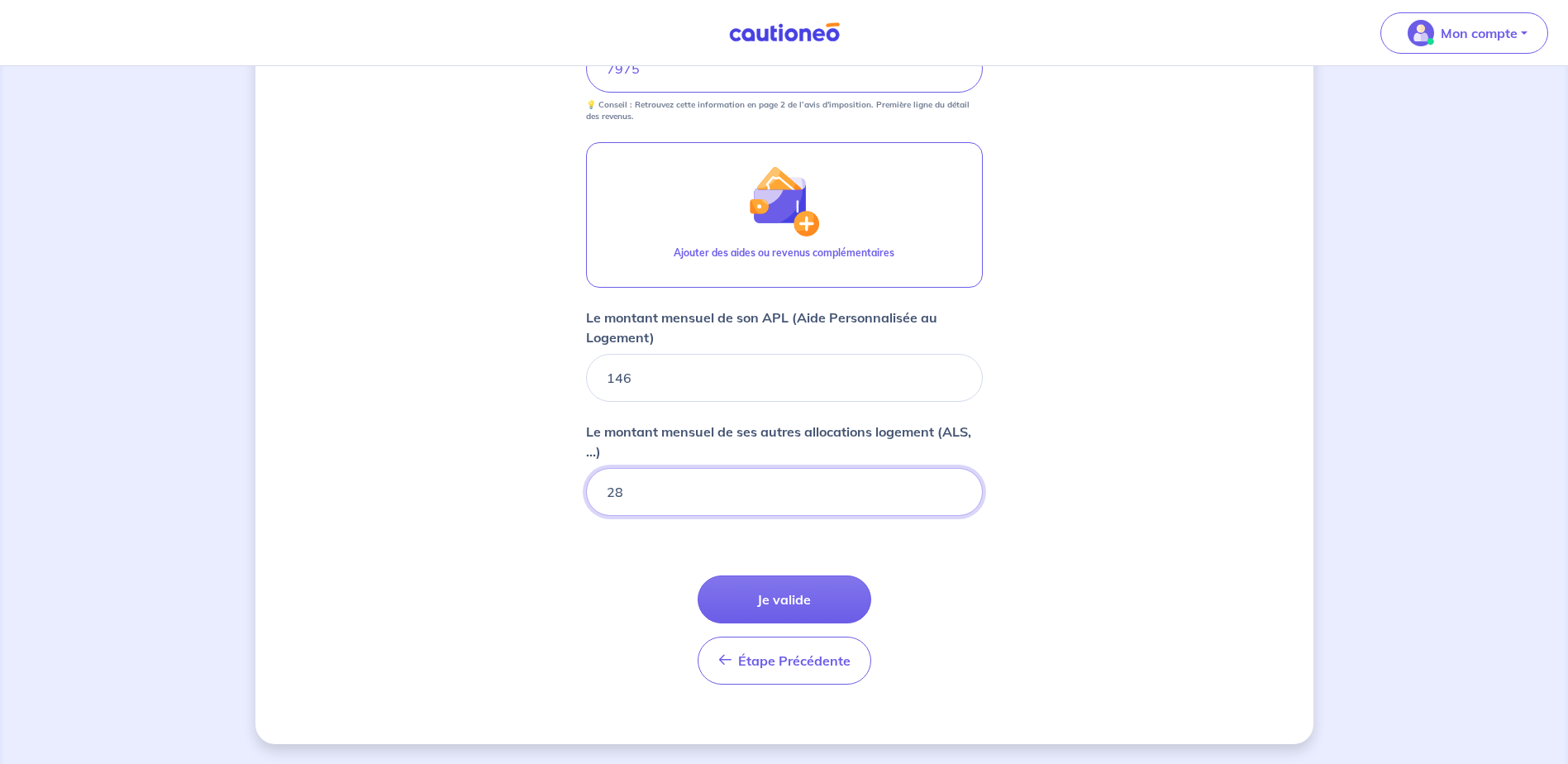
type input "284"
type input "284.97"
click at [795, 587] on button "Je valide" at bounding box center [784, 599] width 174 height 48
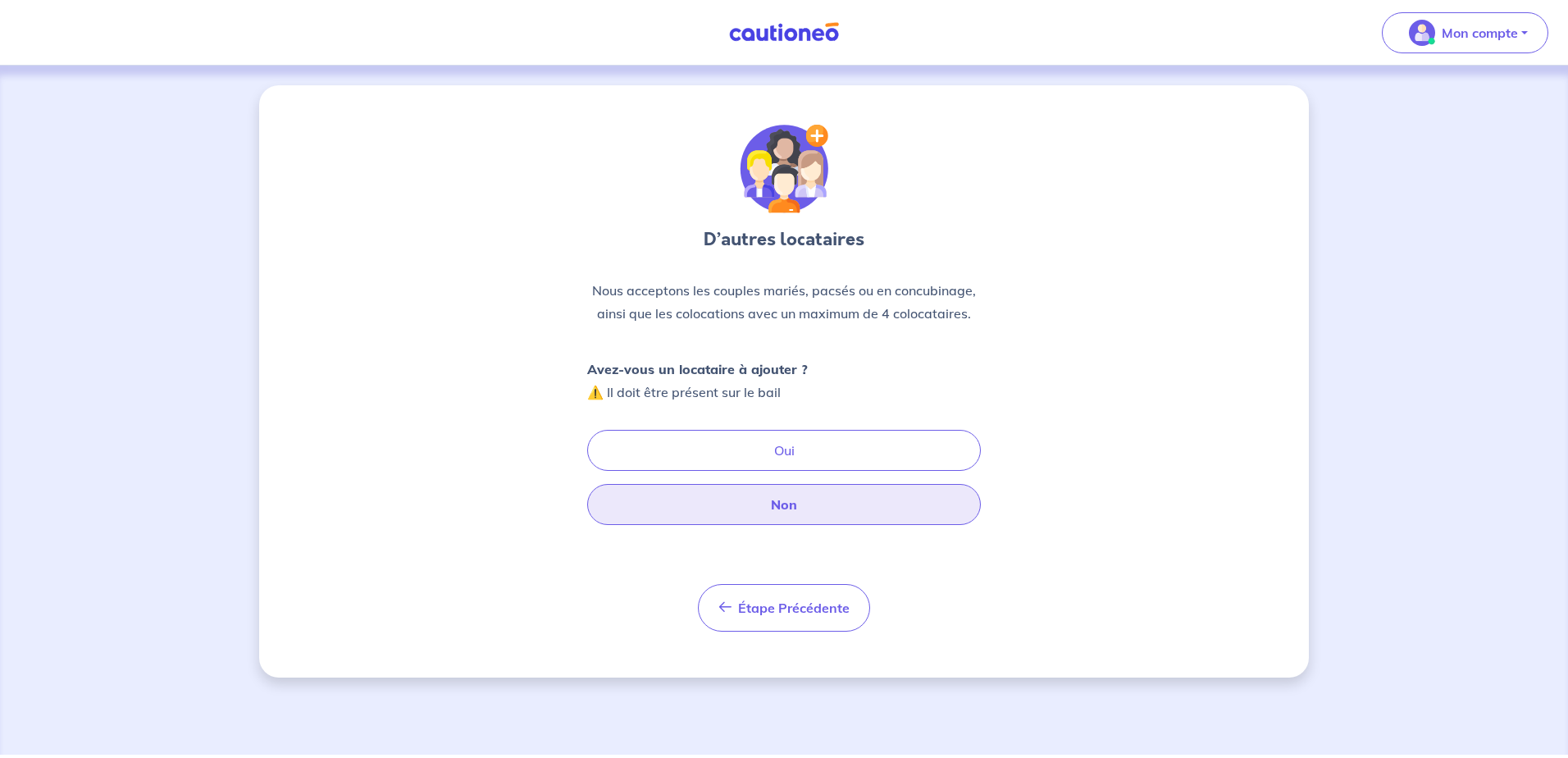
click at [781, 499] on button "Non" at bounding box center [784, 504] width 394 height 41
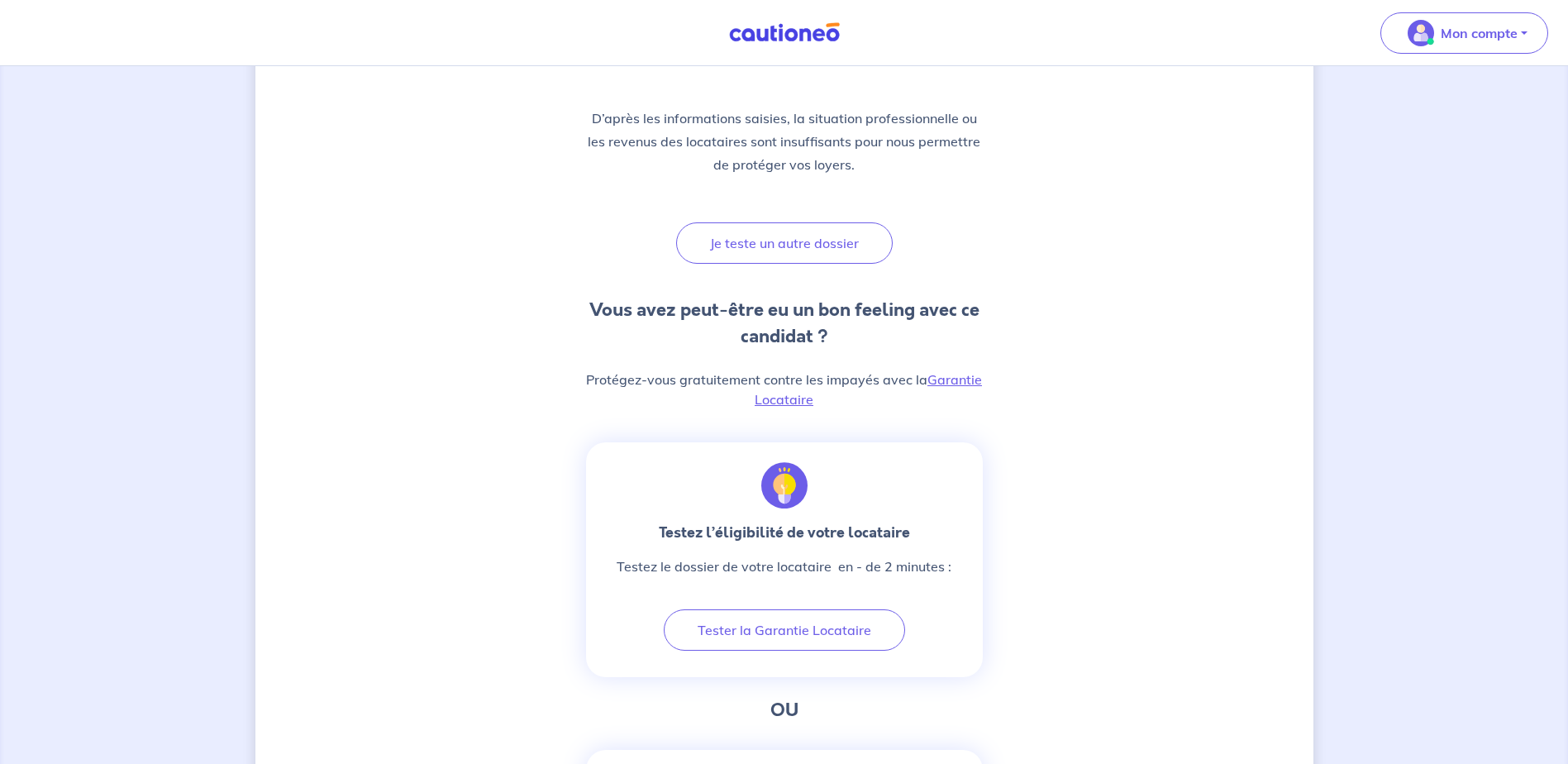
scroll to position [248, 0]
